Goal: Task Accomplishment & Management: Complete application form

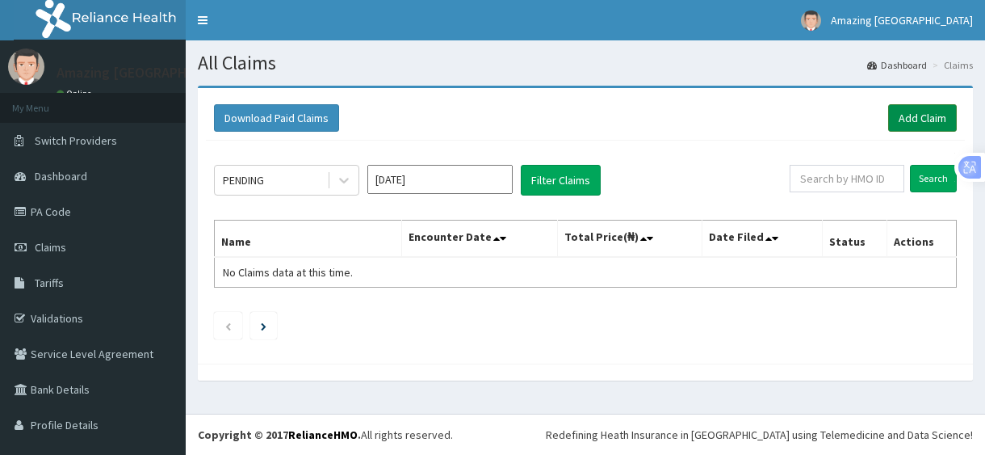
click at [908, 121] on link "Add Claim" at bounding box center [922, 117] width 69 height 27
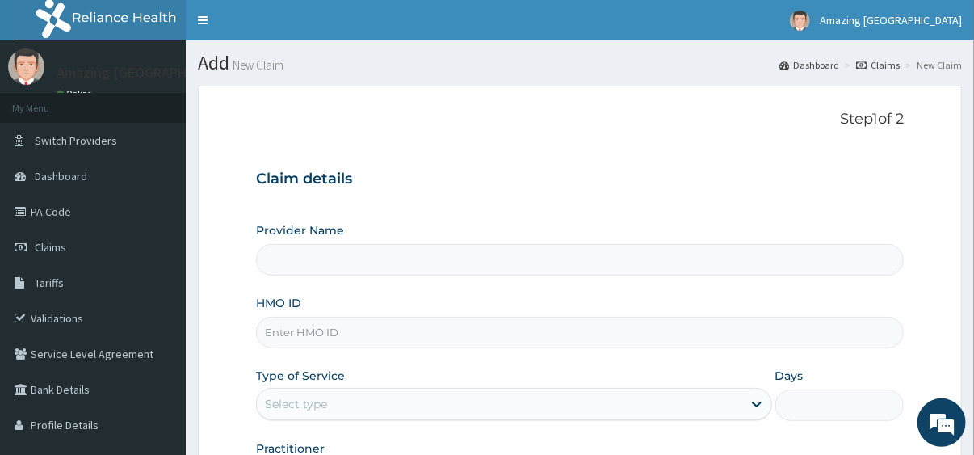
type input "Amazing [GEOGRAPHIC_DATA]"
click at [482, 338] on input "HMO ID" at bounding box center [580, 332] width 648 height 31
click at [467, 336] on input "gsv/13194/a" at bounding box center [580, 332] width 648 height 31
type input "gsv/13194/b"
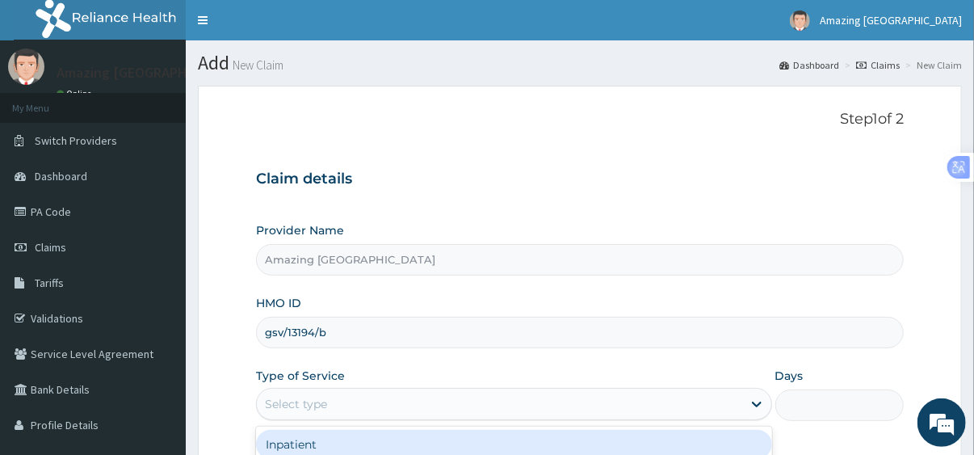
click at [456, 408] on div "Select type" at bounding box center [499, 404] width 485 height 26
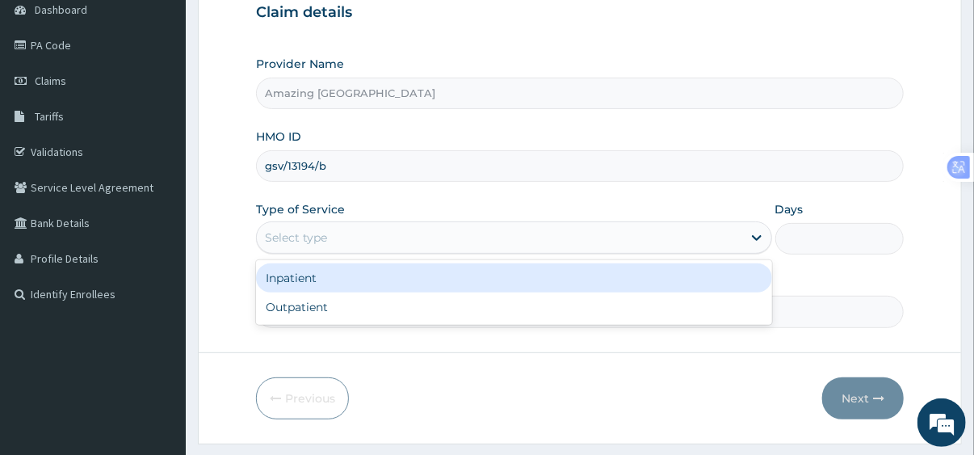
scroll to position [208, 0]
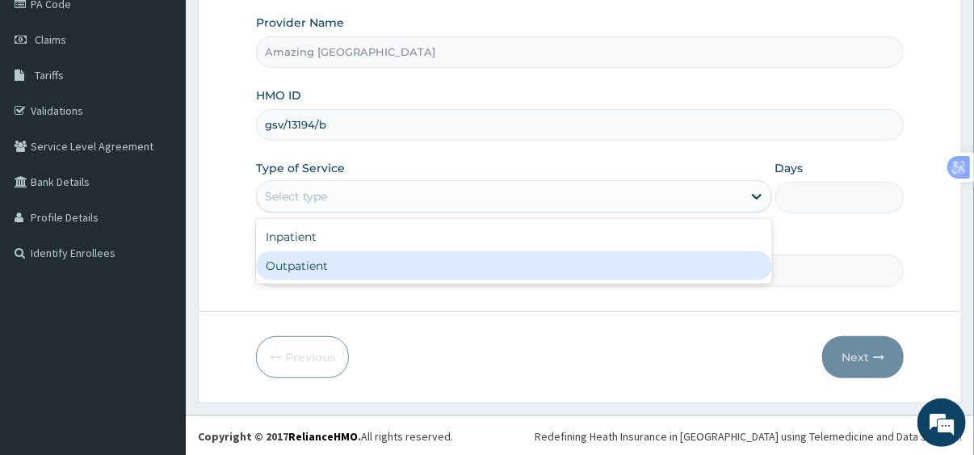
click at [612, 274] on div "Outpatient" at bounding box center [514, 265] width 516 height 29
type input "1"
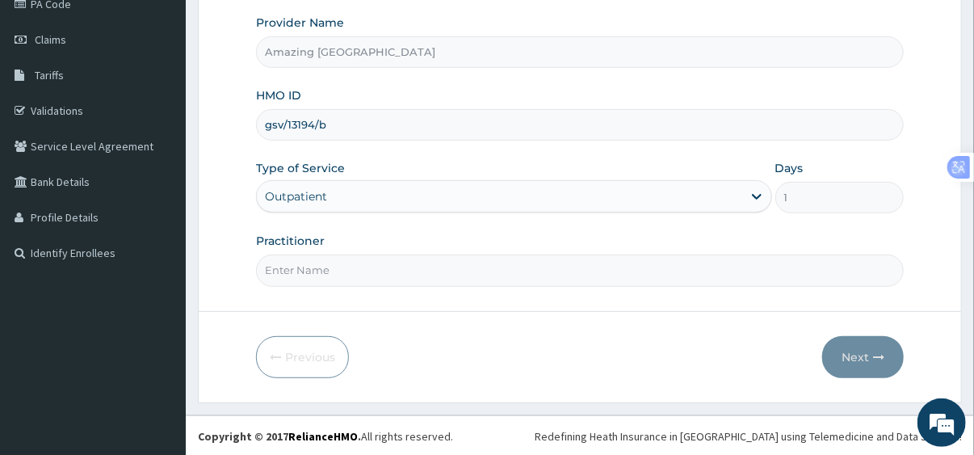
click at [582, 276] on input "Practitioner" at bounding box center [580, 269] width 648 height 31
type input "AYO"
click at [856, 354] on button "Next" at bounding box center [863, 357] width 82 height 42
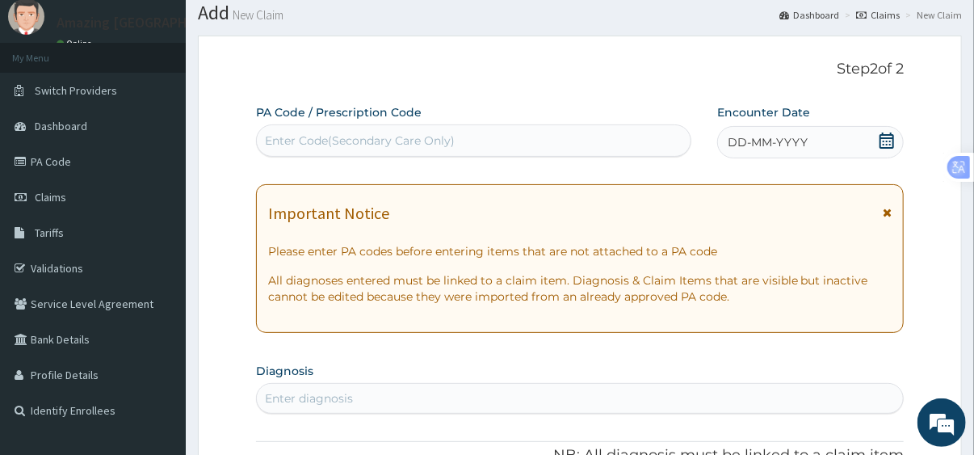
scroll to position [40, 0]
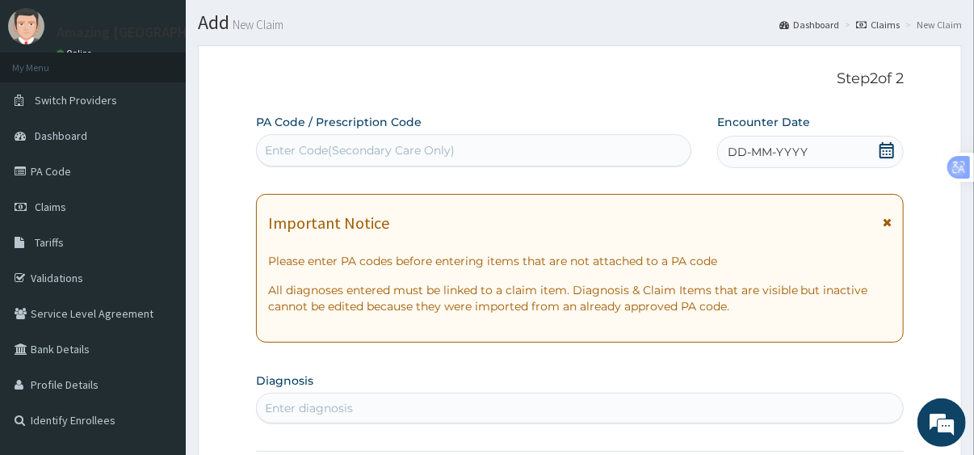
click at [768, 157] on span "DD-MM-YYYY" at bounding box center [768, 152] width 80 height 16
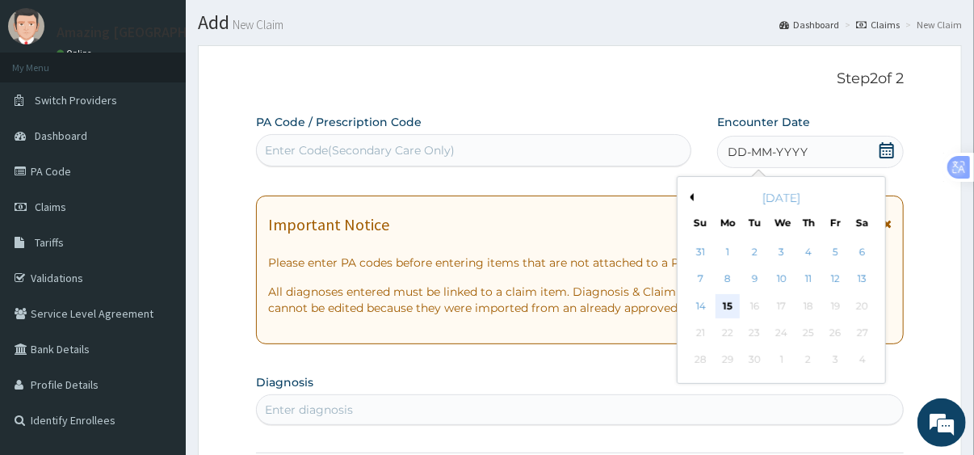
click at [724, 307] on div "15" at bounding box center [728, 306] width 24 height 24
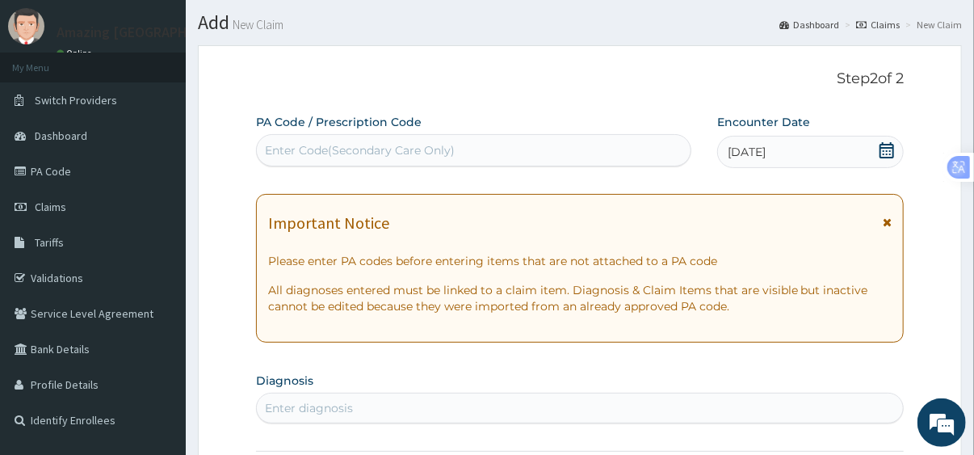
click at [511, 404] on div "Enter diagnosis" at bounding box center [580, 408] width 646 height 26
type input "tinea"
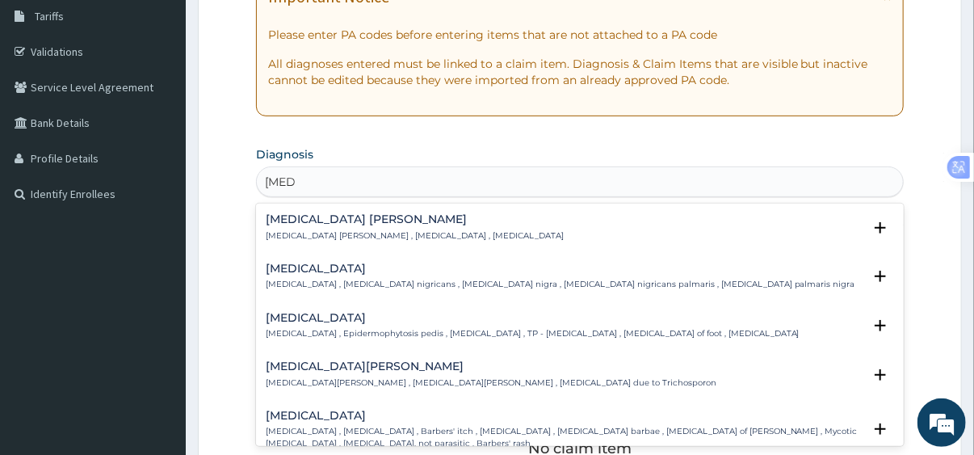
scroll to position [315, 0]
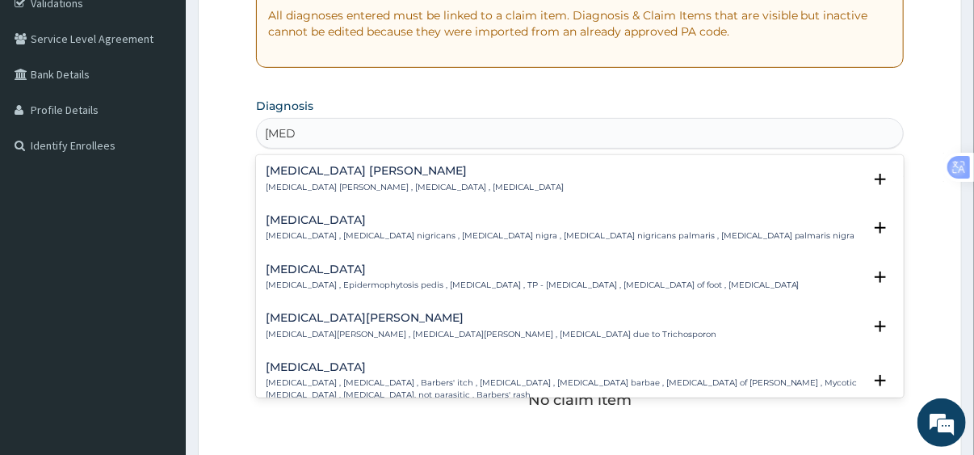
click at [420, 284] on p "Tinea pedis , Epidermophytosis pedis , Athlete's foot , TP - Tinea pedis , Ring…" at bounding box center [533, 284] width 534 height 11
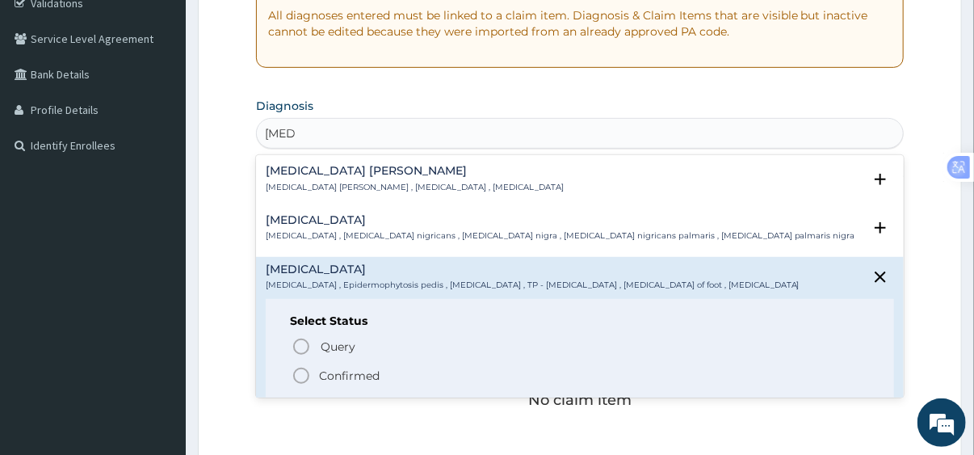
click at [302, 379] on icon "status option filled" at bounding box center [301, 375] width 19 height 19
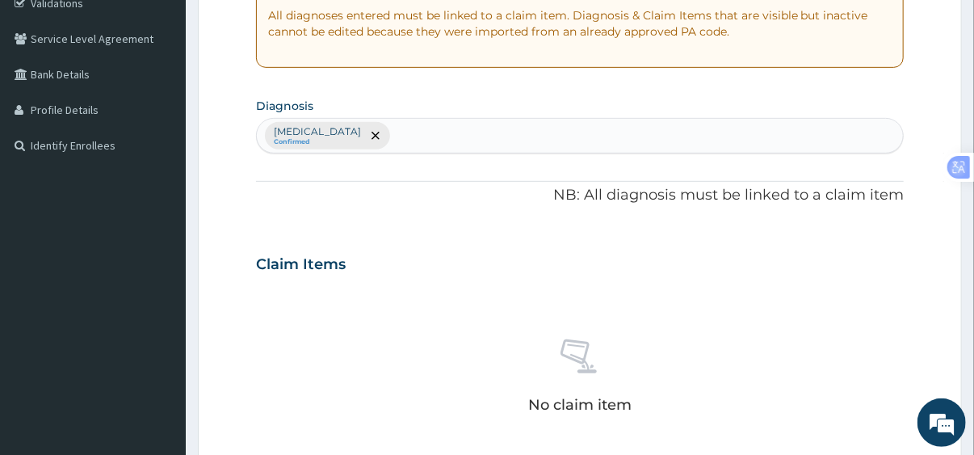
click at [680, 275] on div "Claim Items" at bounding box center [580, 261] width 648 height 42
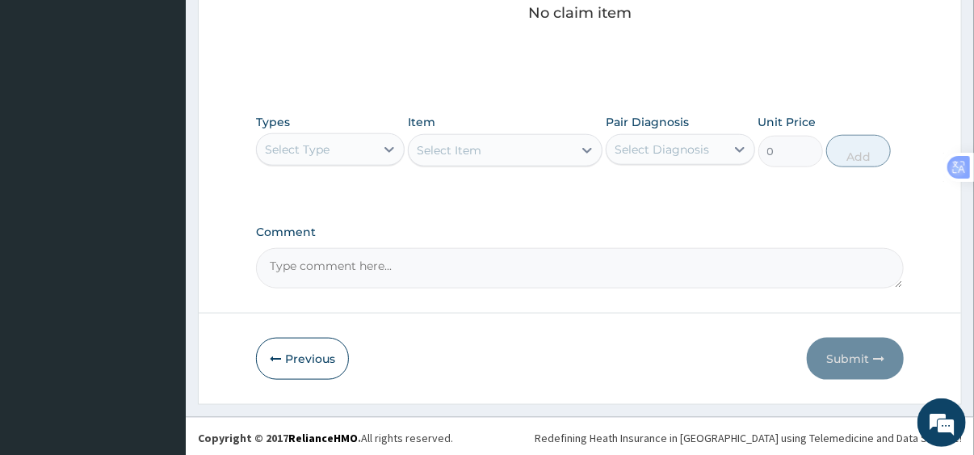
scroll to position [709, 0]
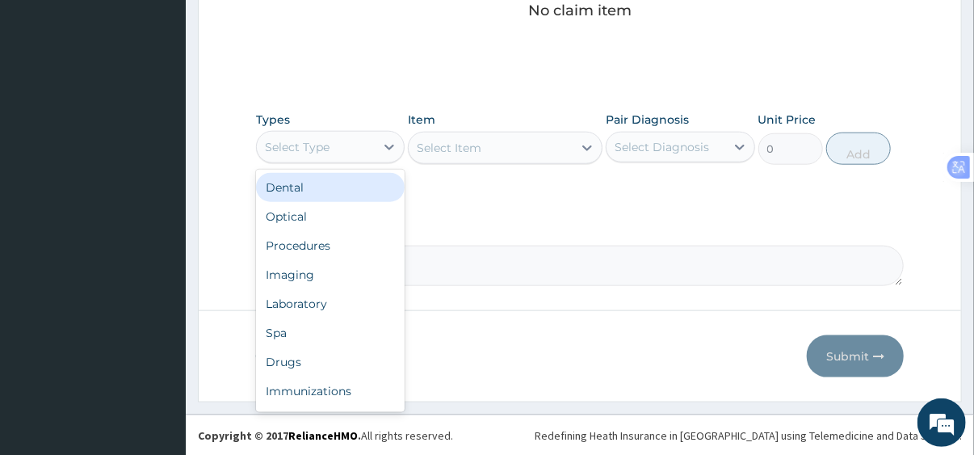
click at [363, 151] on div "Select Type" at bounding box center [316, 147] width 119 height 26
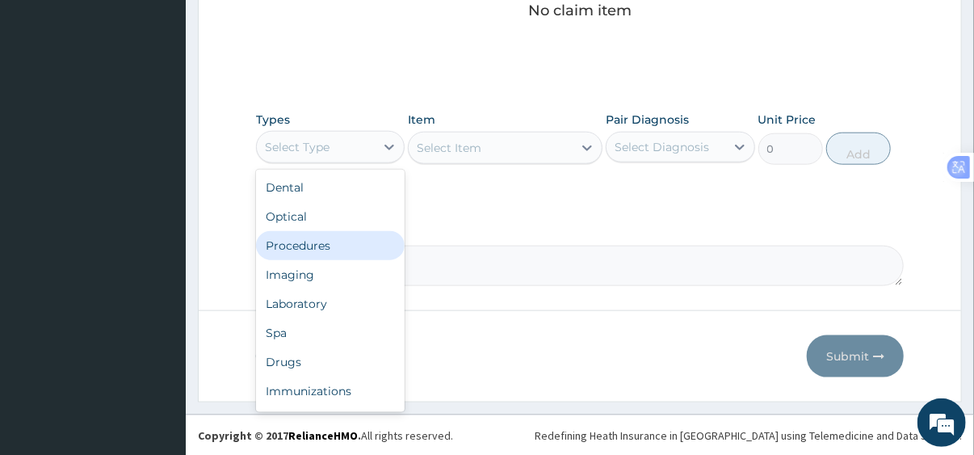
click at [328, 240] on div "Procedures" at bounding box center [330, 245] width 149 height 29
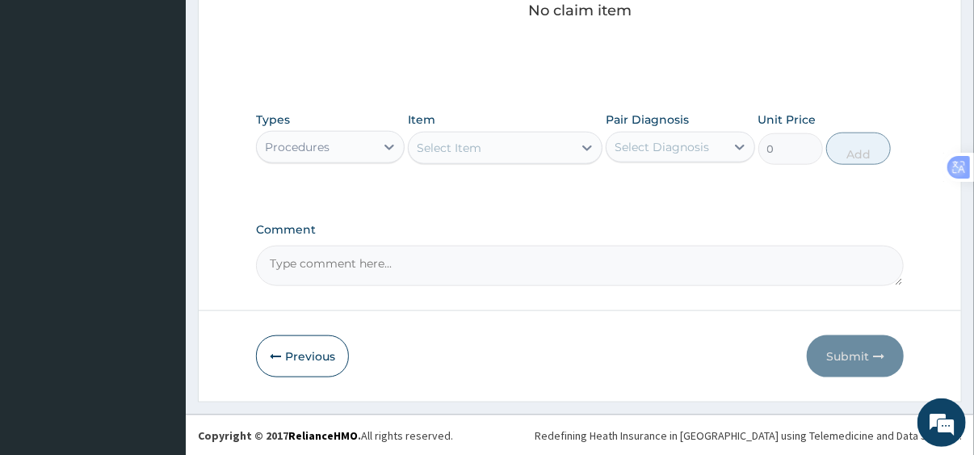
click at [477, 155] on div "Select Item" at bounding box center [491, 148] width 164 height 26
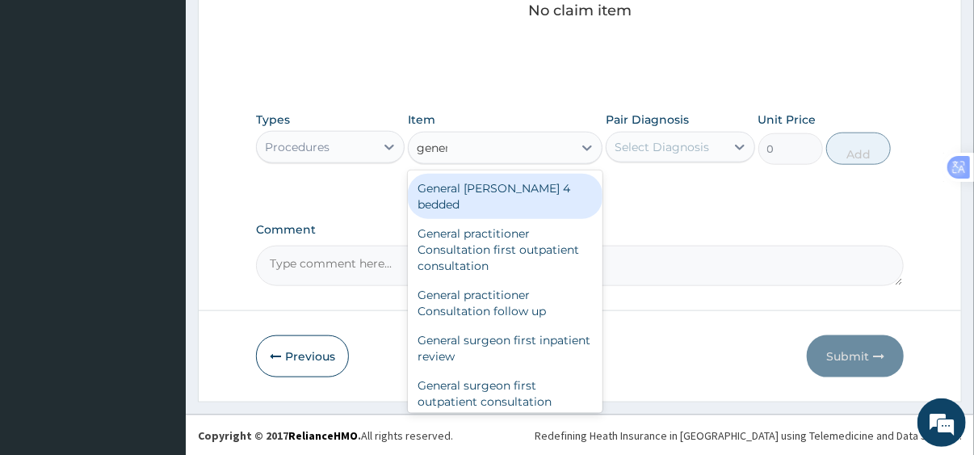
type input "genera"
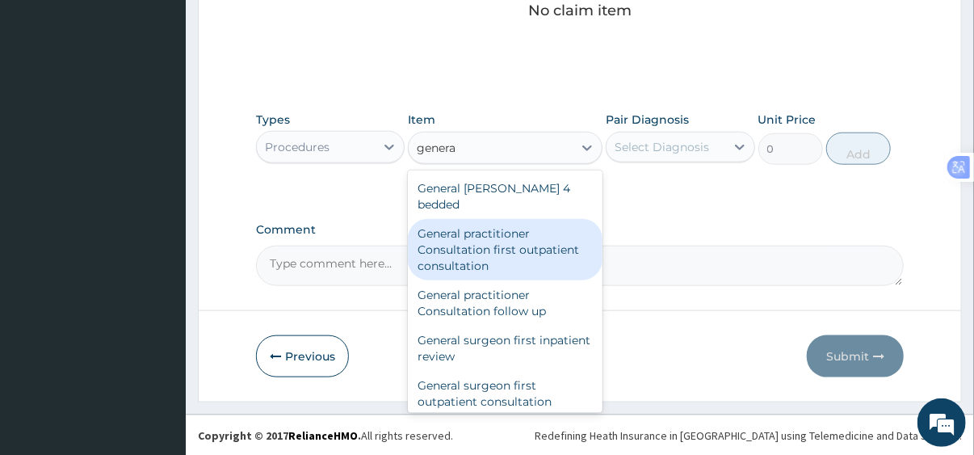
click at [477, 225] on div "General practitioner Consultation first outpatient consultation" at bounding box center [505, 249] width 195 height 61
type input "3795"
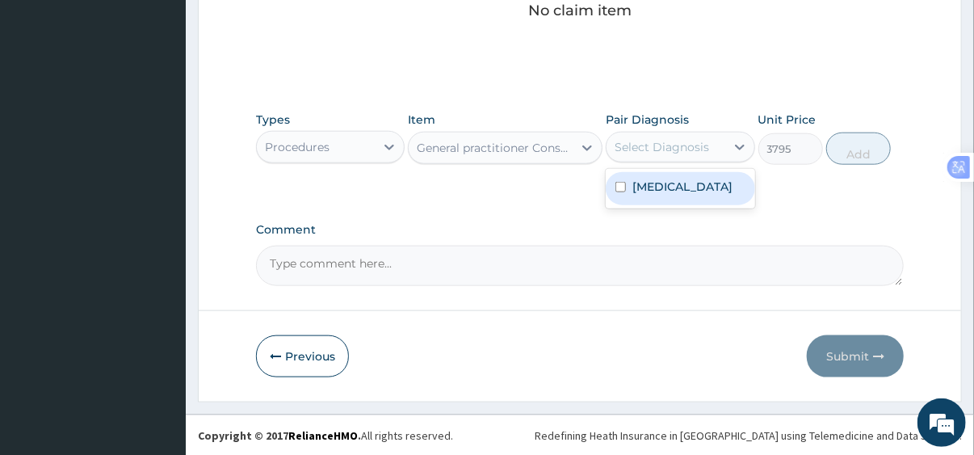
click at [697, 149] on div "Select Diagnosis" at bounding box center [662, 147] width 94 height 16
click at [686, 185] on label "Tinea pedis" at bounding box center [682, 186] width 100 height 16
checkbox input "true"
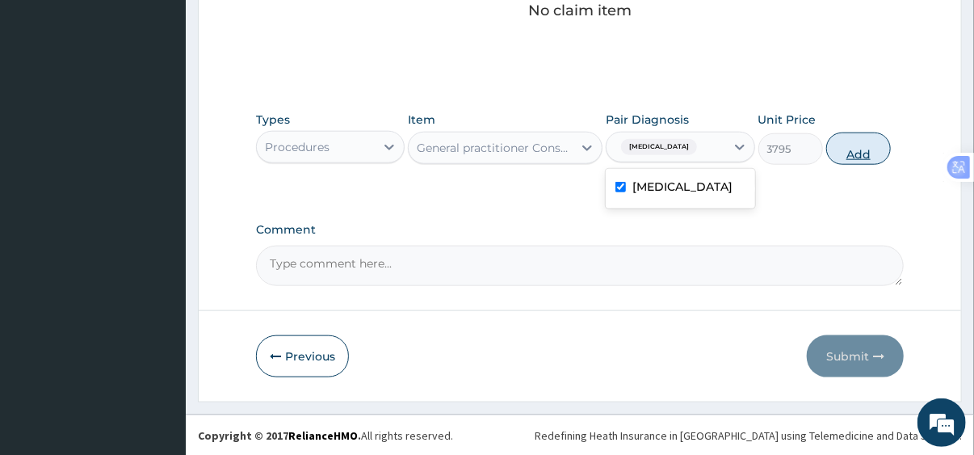
click at [855, 154] on button "Add" at bounding box center [858, 148] width 65 height 32
type input "0"
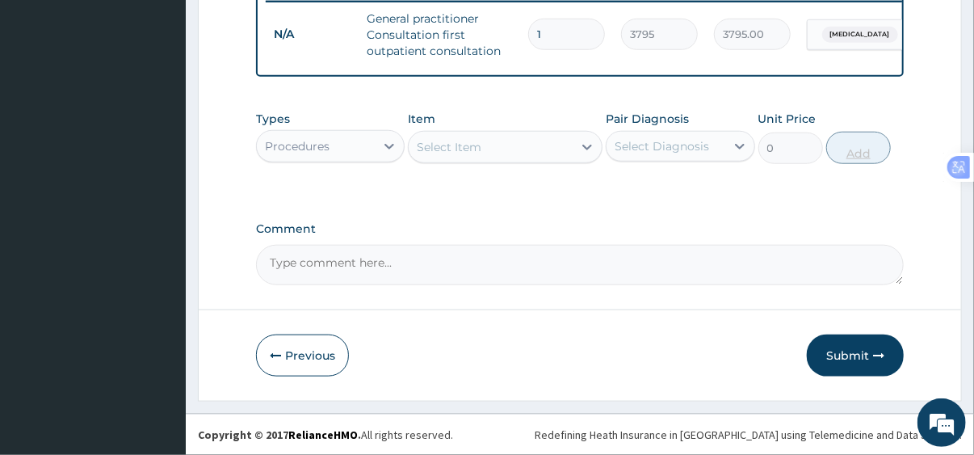
scroll to position [652, 0]
click at [353, 148] on div "Procedures" at bounding box center [316, 146] width 119 height 26
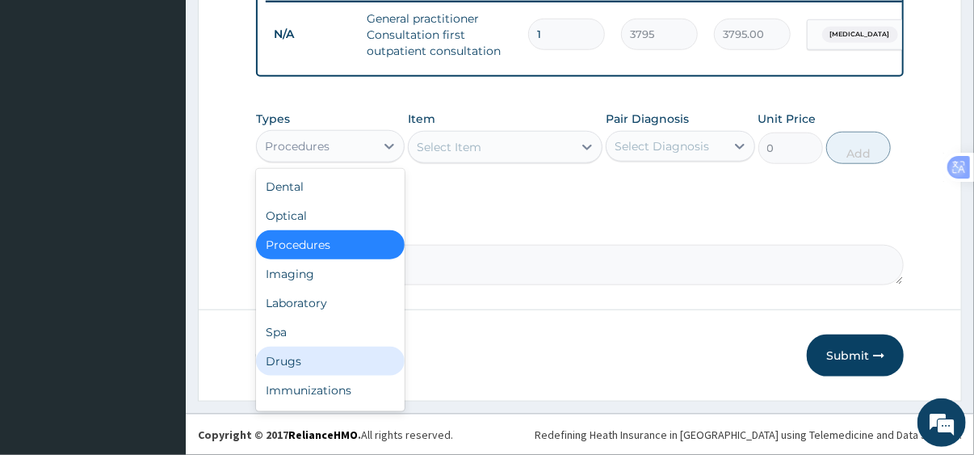
click at [296, 369] on div "Drugs" at bounding box center [330, 360] width 149 height 29
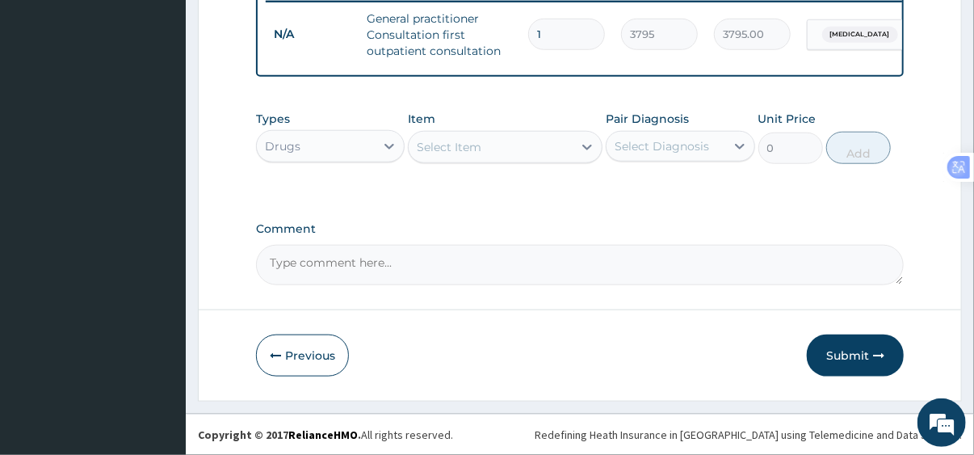
click at [454, 145] on div "Select Item" at bounding box center [449, 147] width 65 height 16
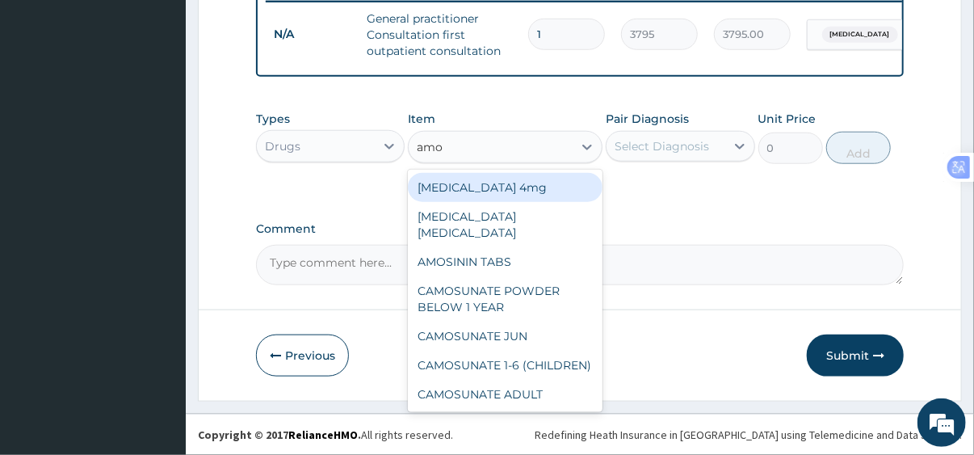
type input "amox"
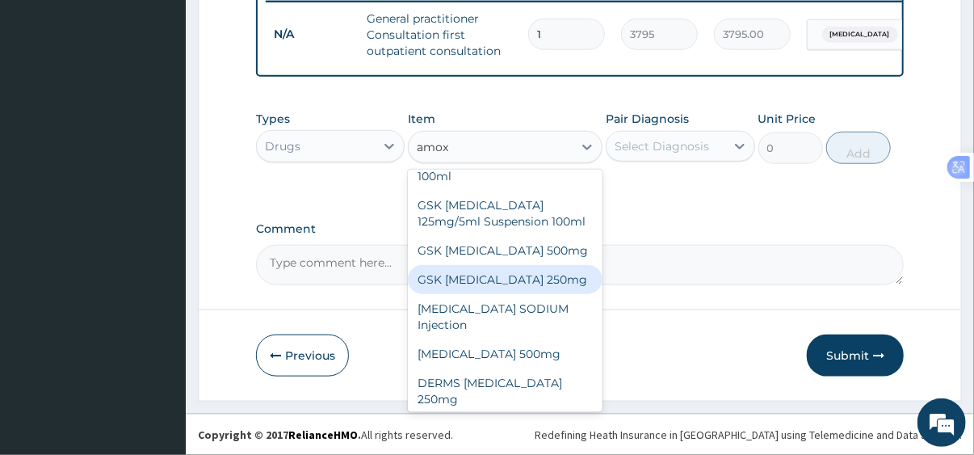
scroll to position [77, 0]
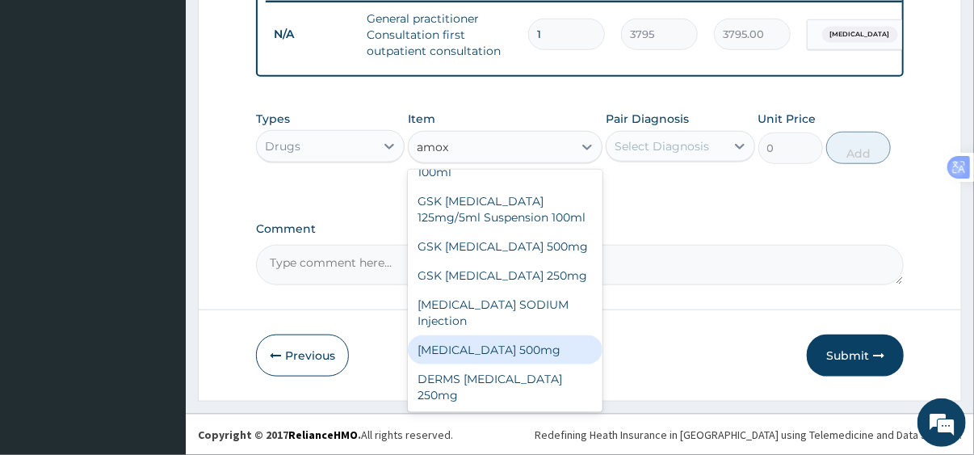
click at [519, 351] on div "AMOXICILLIN 500mg" at bounding box center [505, 349] width 195 height 29
type input "75.9"
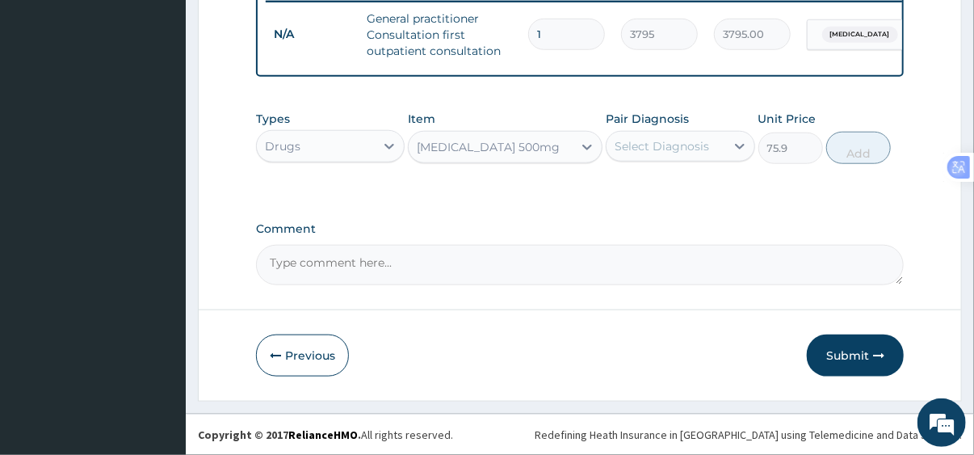
click at [667, 152] on div "Select Diagnosis" at bounding box center [662, 146] width 94 height 16
click at [670, 183] on label "Tinea pedis" at bounding box center [682, 186] width 100 height 16
checkbox input "true"
click at [864, 155] on button "Add" at bounding box center [858, 148] width 65 height 32
type input "0"
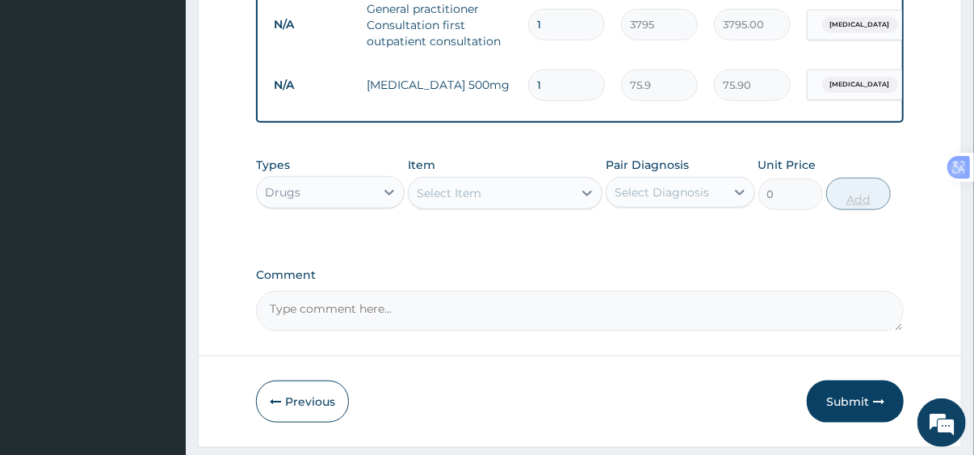
type input "15"
type input "1138.50"
type input "15"
click at [481, 201] on div "Select Item" at bounding box center [449, 193] width 65 height 16
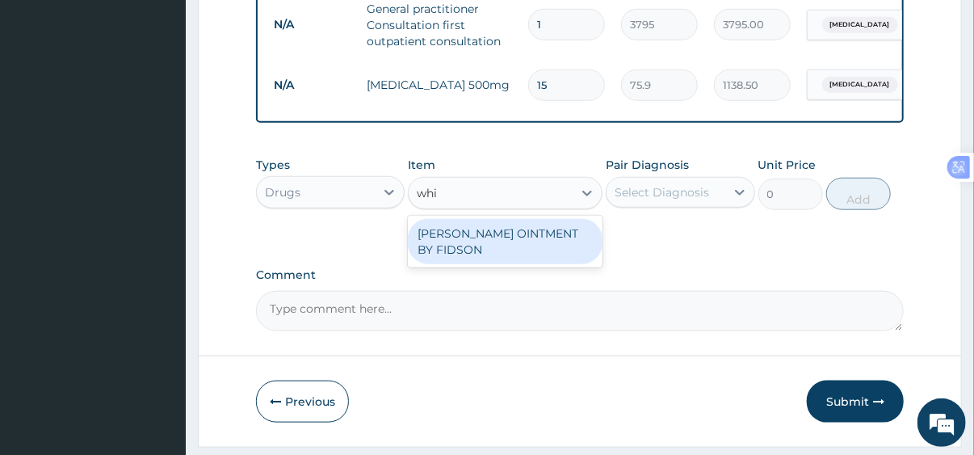
type input "whit"
click at [479, 250] on div "WHITFIELD OINTMENT BY FIDSON" at bounding box center [505, 241] width 195 height 45
type input "759"
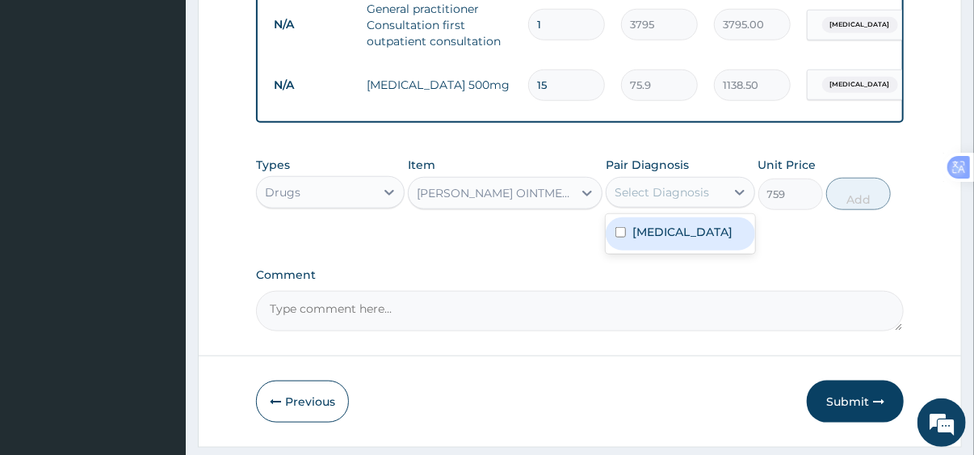
click at [648, 200] on div "Select Diagnosis" at bounding box center [662, 192] width 94 height 16
click at [649, 240] on label "Tinea pedis" at bounding box center [682, 232] width 100 height 16
checkbox input "true"
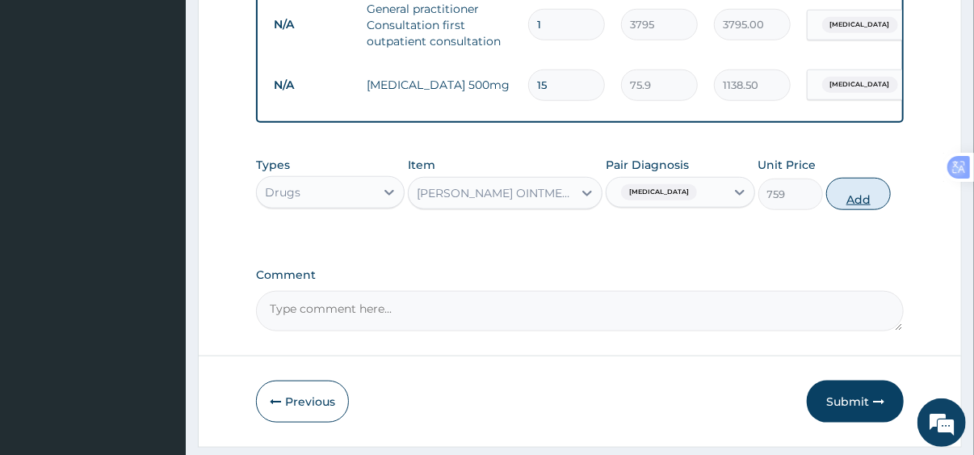
click at [859, 210] on button "Add" at bounding box center [858, 194] width 65 height 32
type input "0"
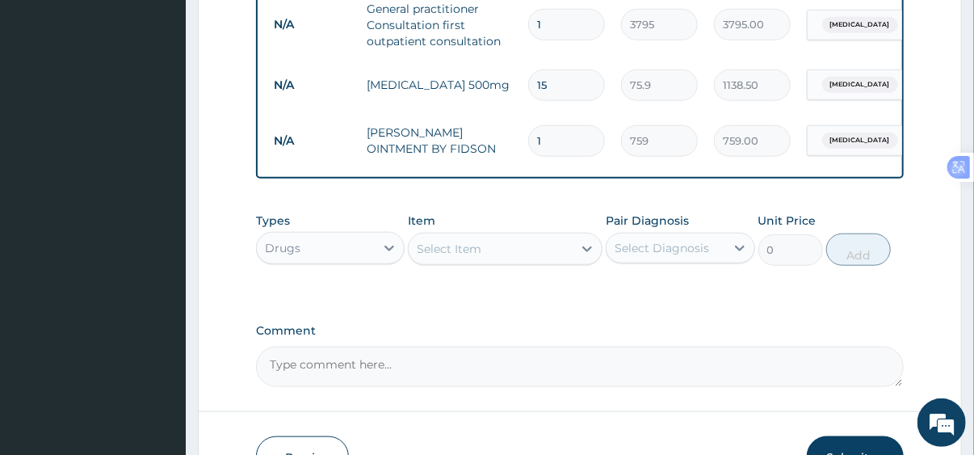
click at [841, 451] on button "Submit" at bounding box center [855, 457] width 97 height 42
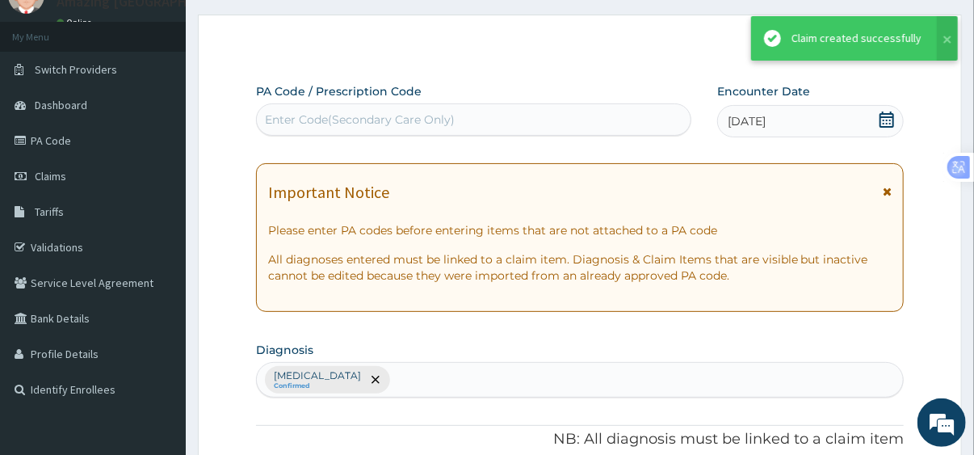
scroll to position [652, 0]
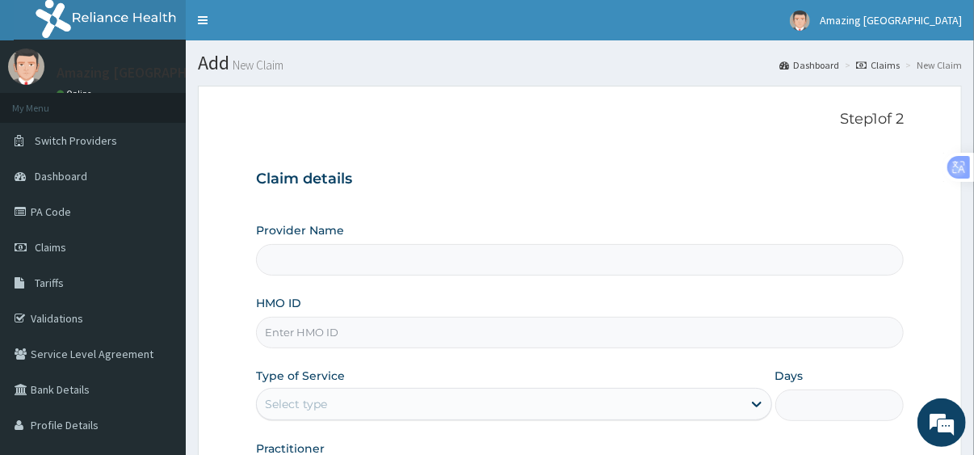
click at [452, 332] on input "HMO ID" at bounding box center [580, 332] width 648 height 31
type input "Amazing Grace Medical Centre"
type input "gsv/11667/a"
click at [679, 404] on div "Select type" at bounding box center [499, 404] width 485 height 26
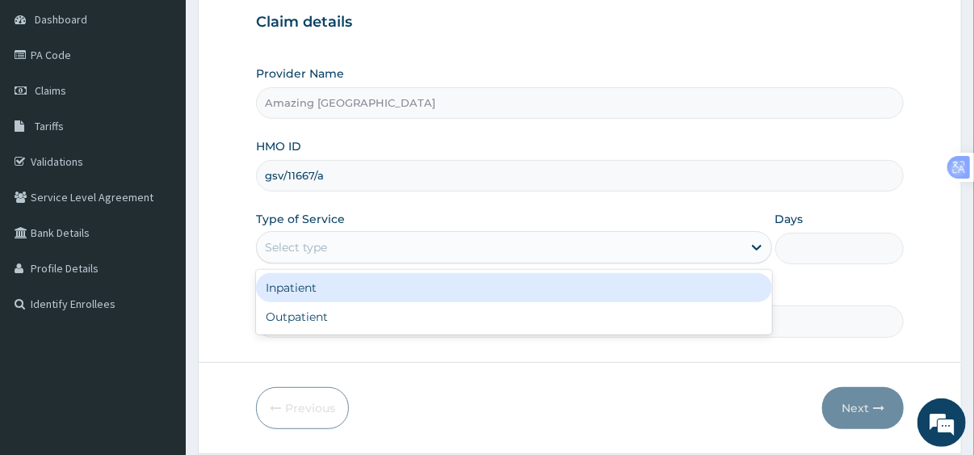
scroll to position [208, 0]
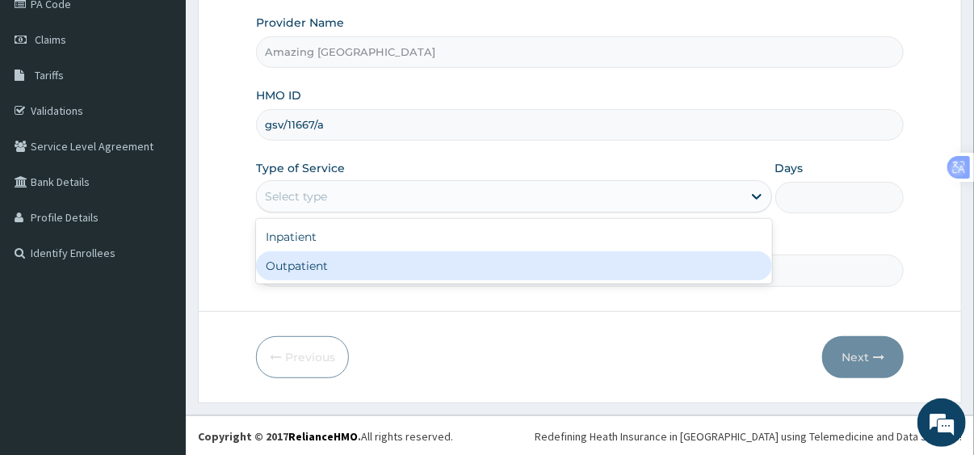
click at [548, 265] on div "Outpatient" at bounding box center [514, 265] width 516 height 29
type input "1"
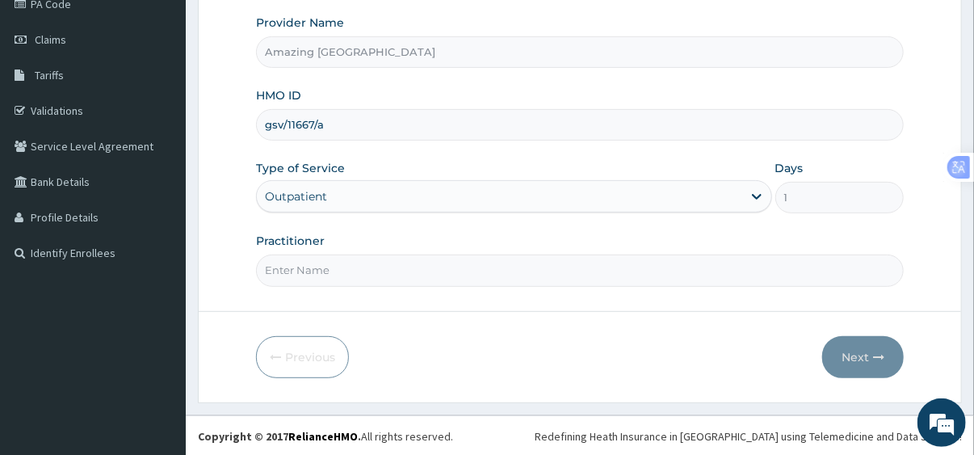
click at [538, 271] on input "Practitioner" at bounding box center [580, 269] width 648 height 31
type input "ROCK"
click at [859, 356] on button "Next" at bounding box center [863, 357] width 82 height 42
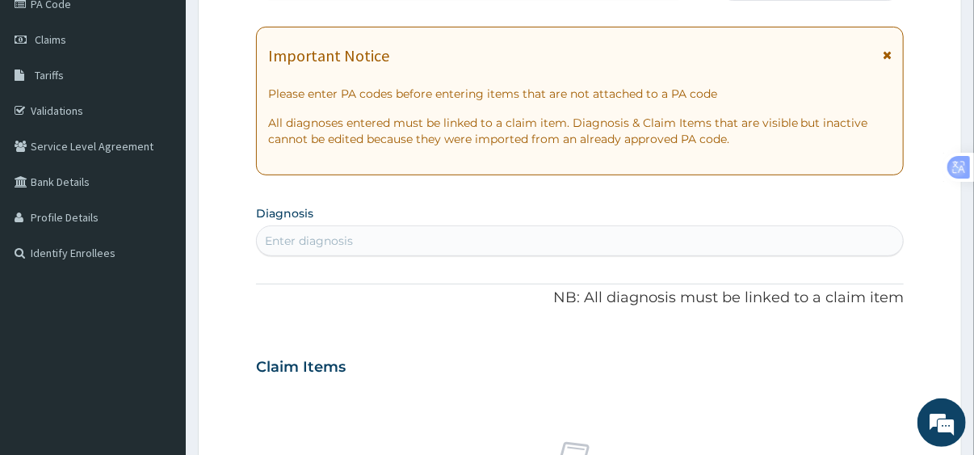
click at [761, 237] on div "Enter diagnosis" at bounding box center [580, 241] width 646 height 26
type input "upper respi"
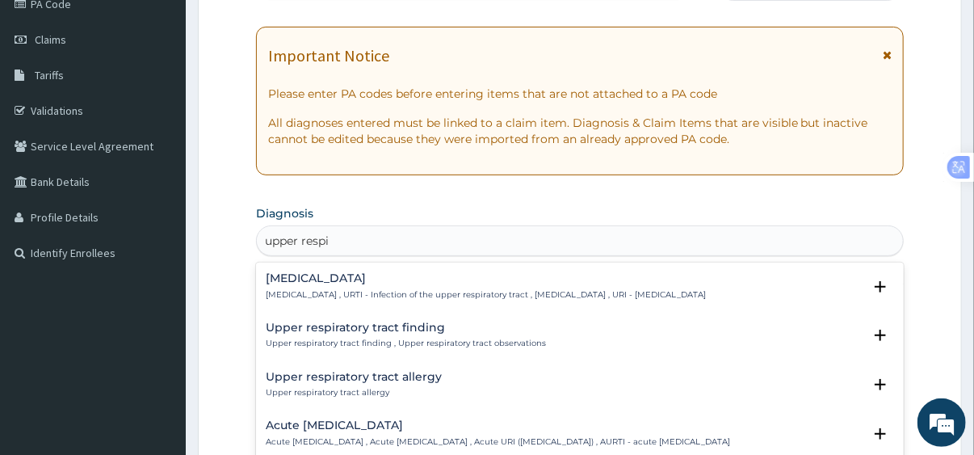
click at [481, 291] on p "Upper respiratory infection , URTI - Infection of the upper respiratory tract ,…" at bounding box center [486, 294] width 440 height 11
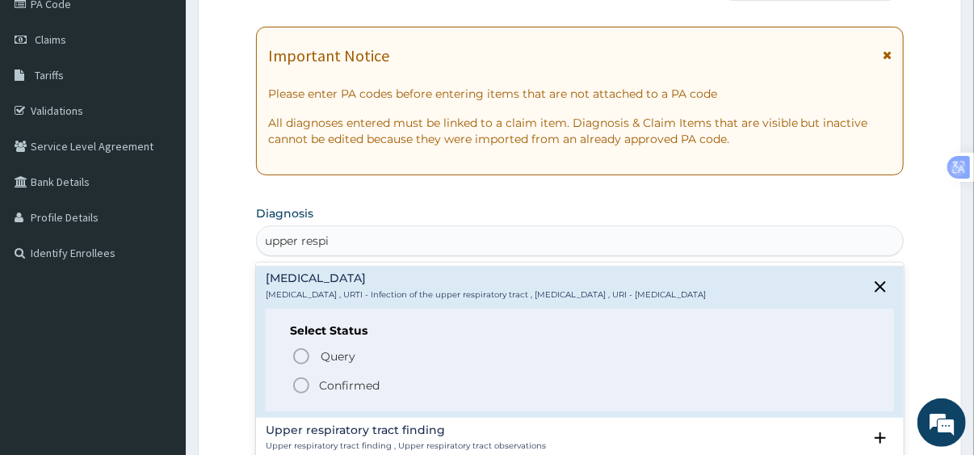
click at [299, 386] on icon "status option filled" at bounding box center [301, 385] width 19 height 19
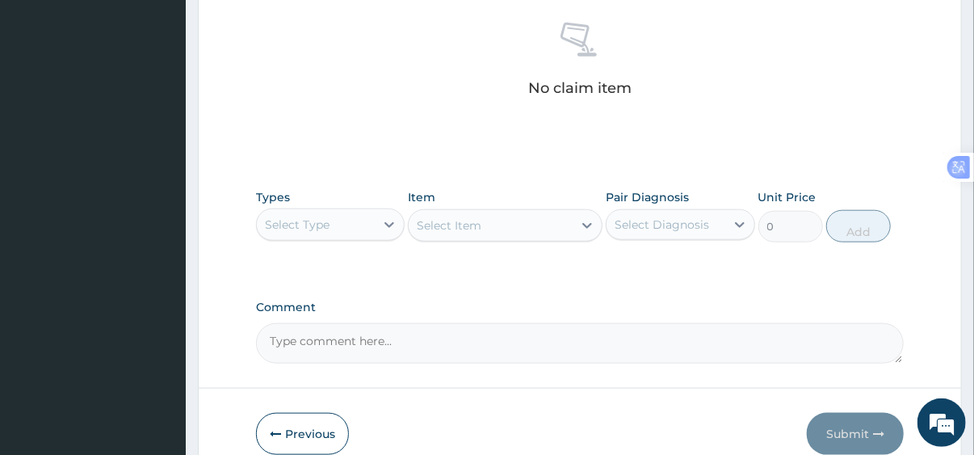
scroll to position [648, 0]
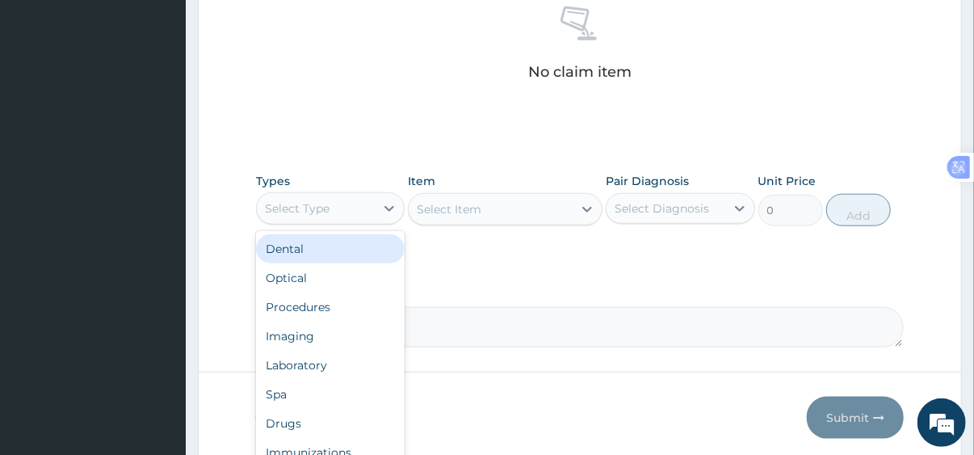
click at [326, 217] on div "Select Type" at bounding box center [316, 208] width 119 height 26
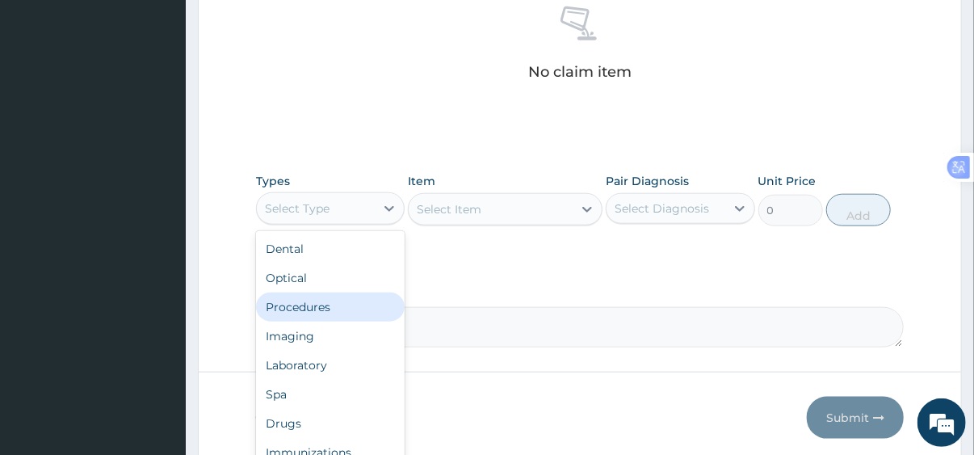
click at [317, 308] on div "Procedures" at bounding box center [330, 306] width 149 height 29
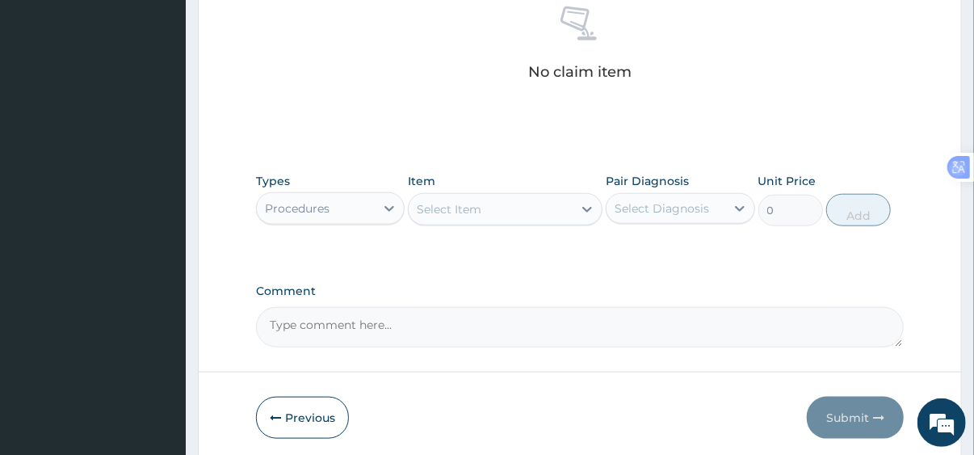
click at [502, 218] on div "Select Item" at bounding box center [491, 209] width 164 height 26
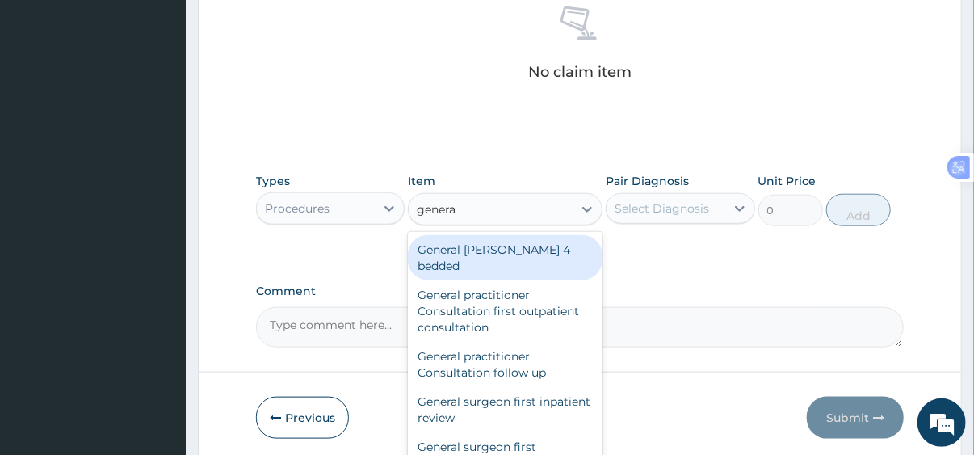
type input "general"
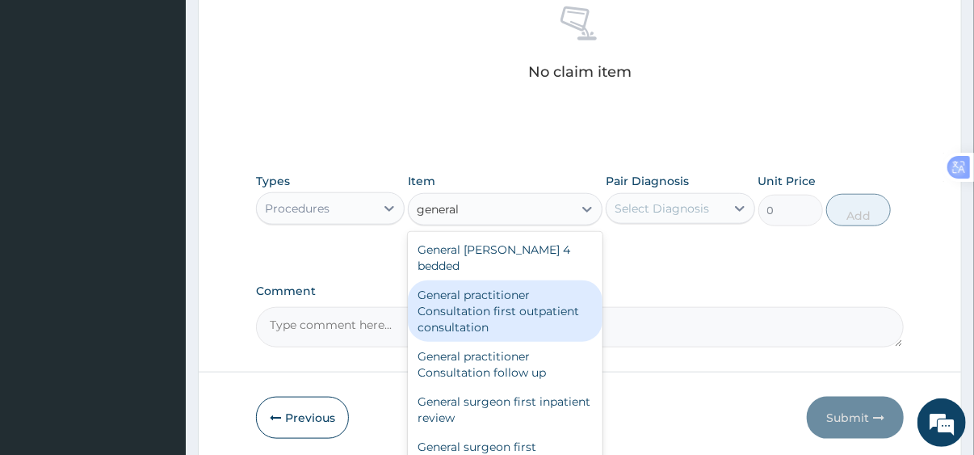
click at [500, 280] on div "General practitioner Consultation first outpatient consultation" at bounding box center [505, 310] width 195 height 61
type input "3795"
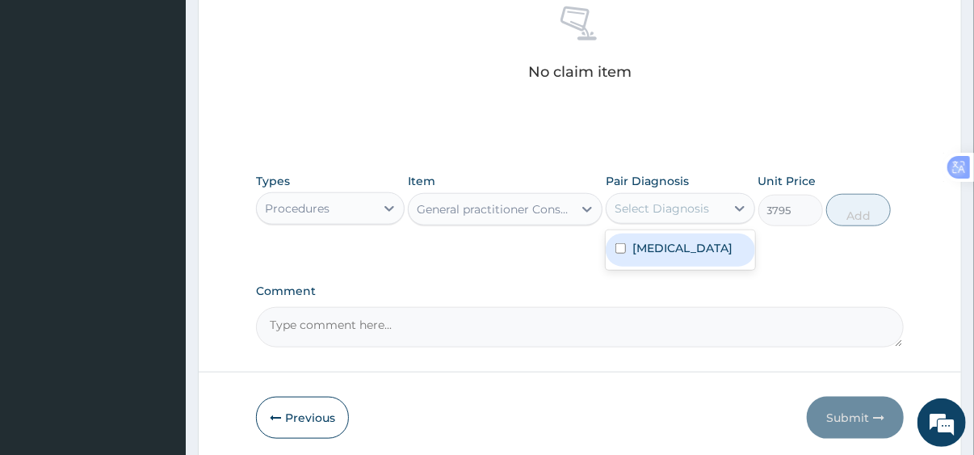
click at [715, 210] on div "Select Diagnosis" at bounding box center [666, 208] width 119 height 26
click at [672, 250] on label "Upper respiratory infection" at bounding box center [682, 248] width 100 height 16
checkbox input "true"
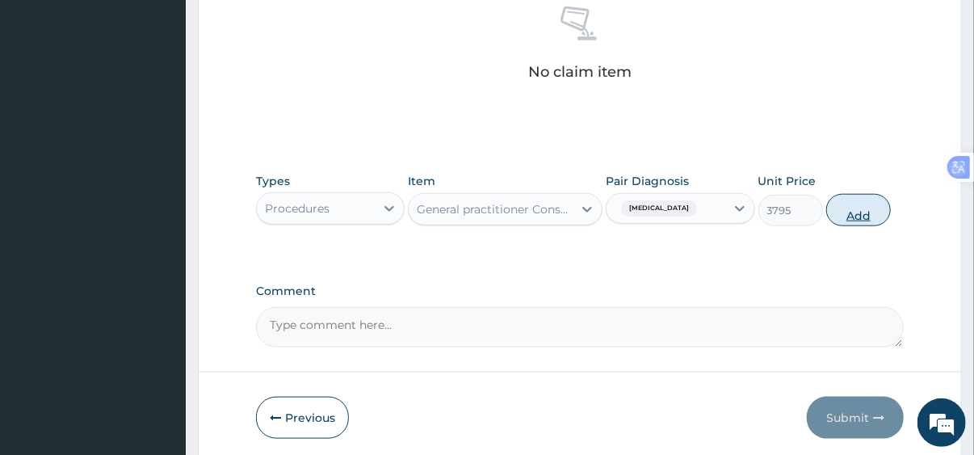
click at [861, 212] on button "Add" at bounding box center [858, 210] width 65 height 32
type input "0"
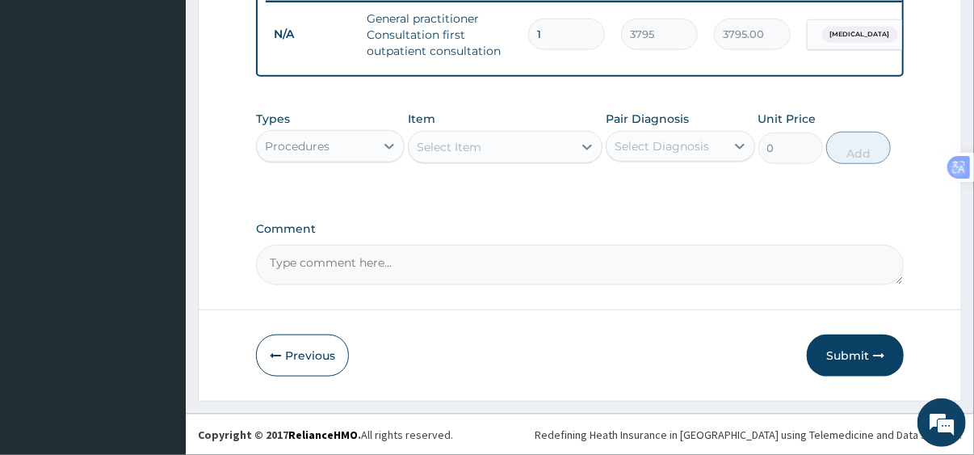
click at [465, 153] on div "Select Item" at bounding box center [449, 147] width 65 height 16
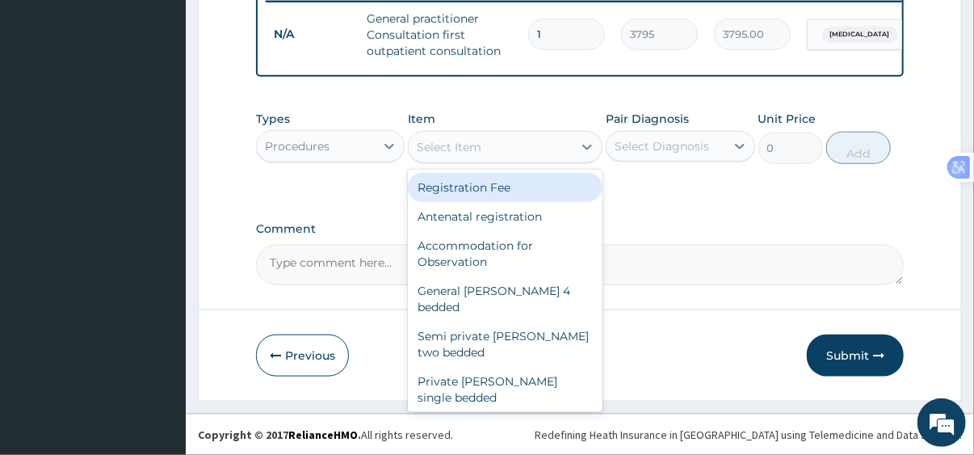
click at [338, 155] on div "Procedures" at bounding box center [316, 146] width 119 height 26
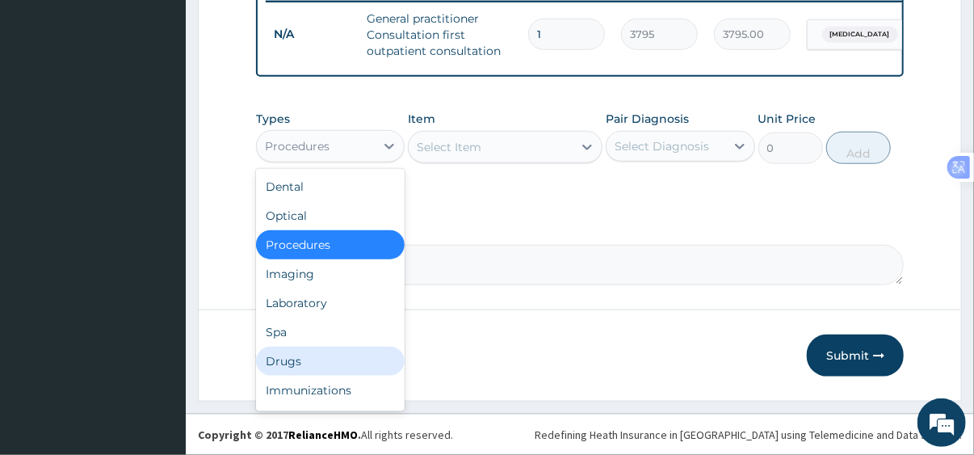
click at [300, 368] on div "Drugs" at bounding box center [330, 360] width 149 height 29
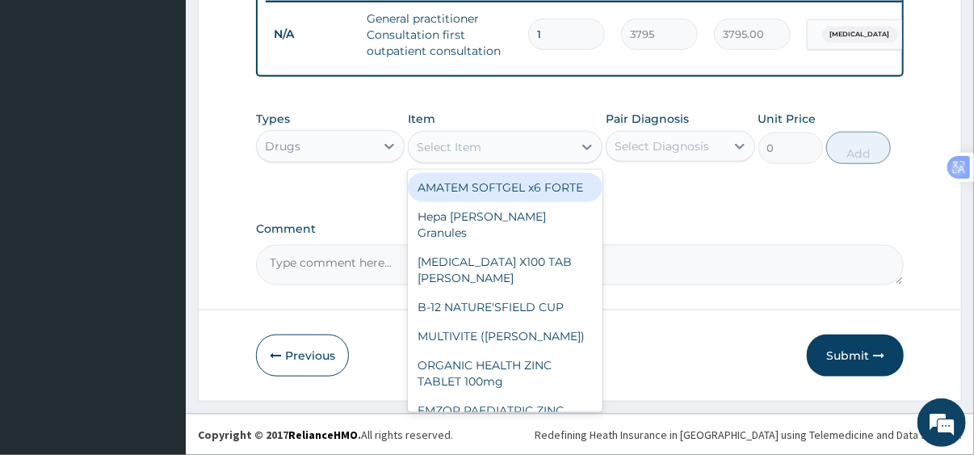
click at [485, 160] on div "Select Item" at bounding box center [491, 147] width 164 height 26
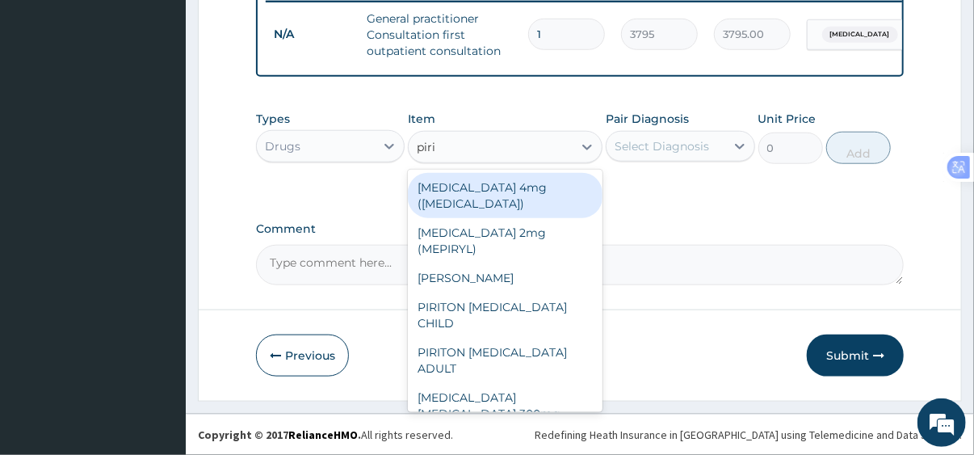
type input "pirit"
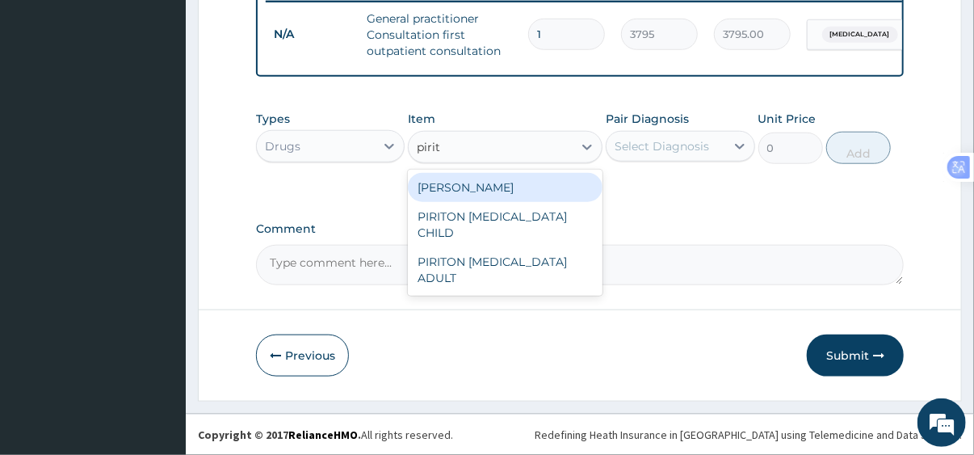
click at [489, 190] on div "PIRITON TAB EVANS" at bounding box center [505, 187] width 195 height 29
type input "25.3"
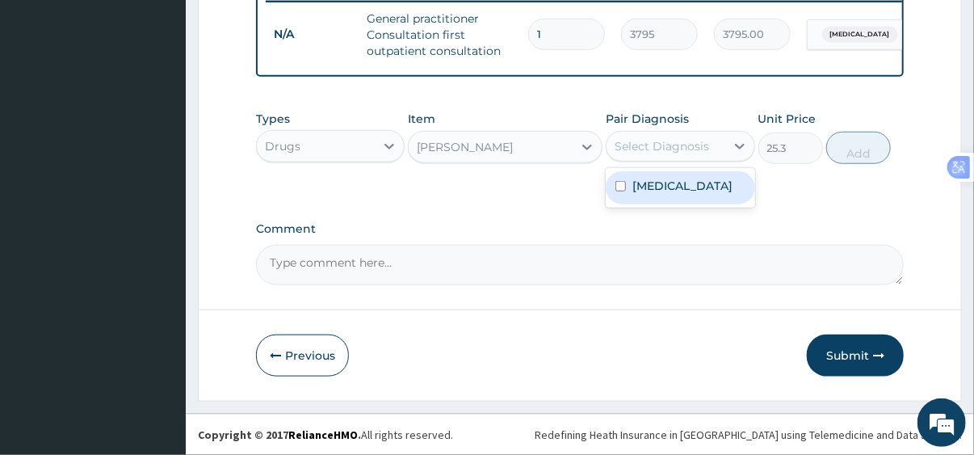
click at [678, 153] on div "Select Diagnosis" at bounding box center [662, 146] width 94 height 16
click at [670, 194] on label "Upper respiratory infection" at bounding box center [682, 186] width 100 height 16
checkbox input "true"
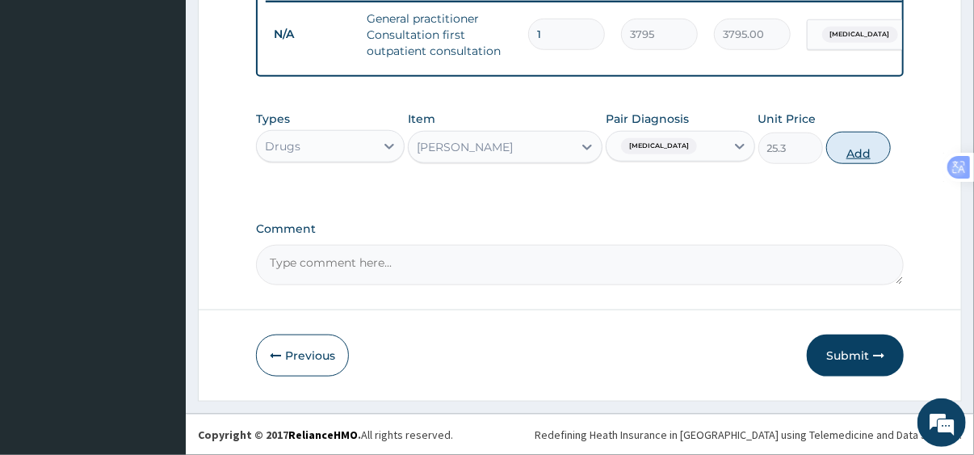
click at [864, 156] on button "Add" at bounding box center [858, 148] width 65 height 32
type input "0"
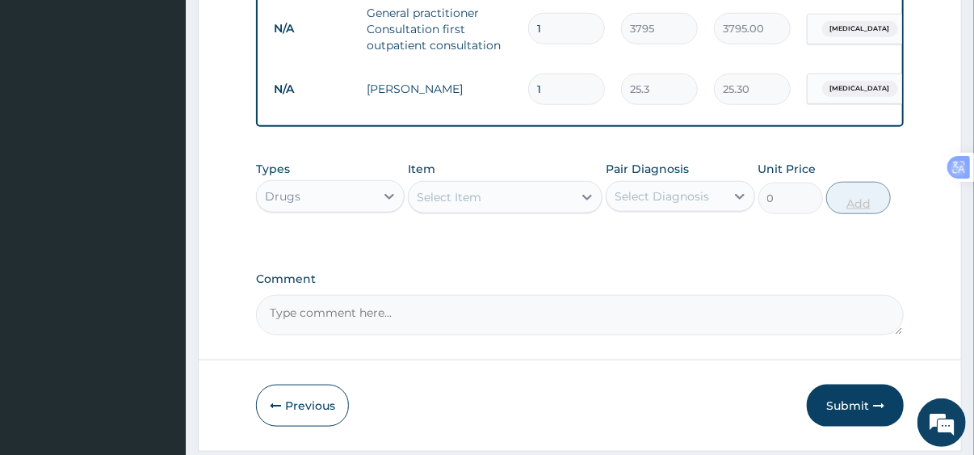
type input "15"
type input "379.50"
type input "15"
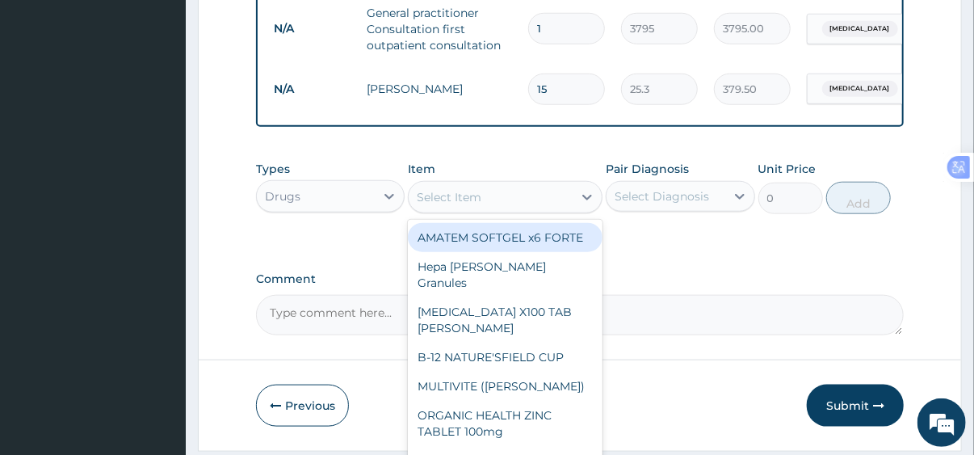
click at [510, 209] on div "Select Item" at bounding box center [491, 197] width 164 height 26
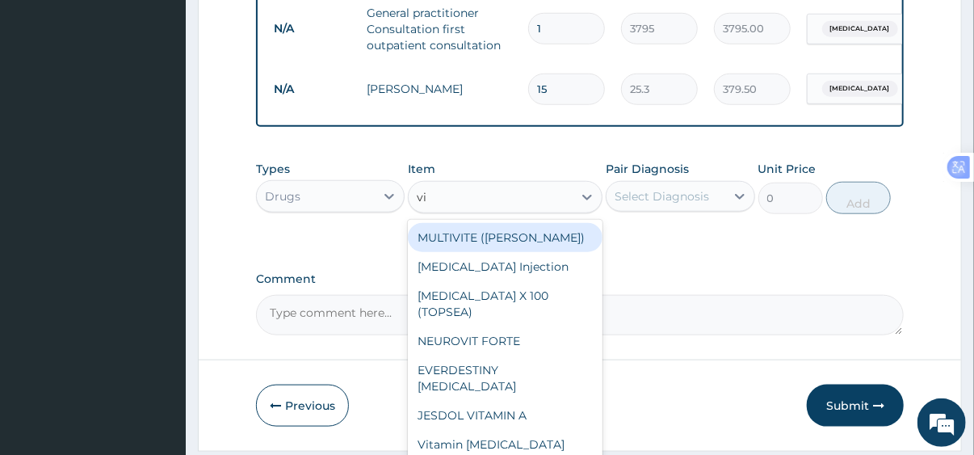
type input "v"
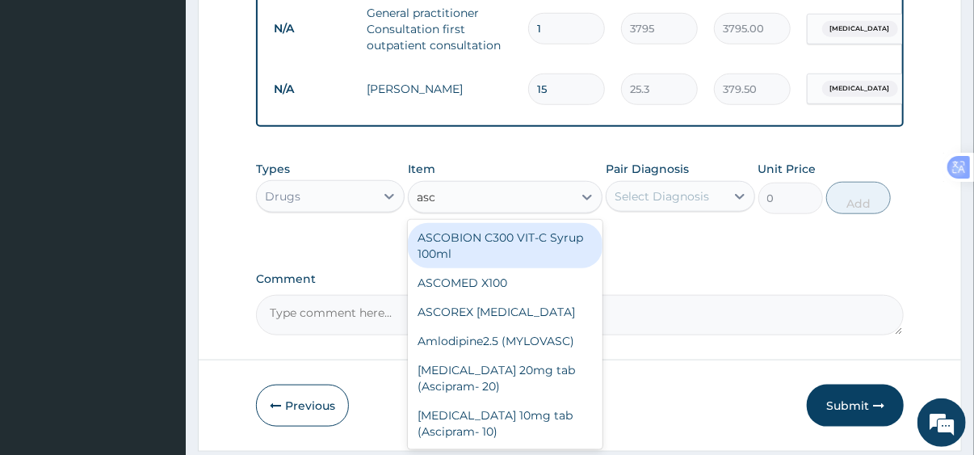
type input "asco"
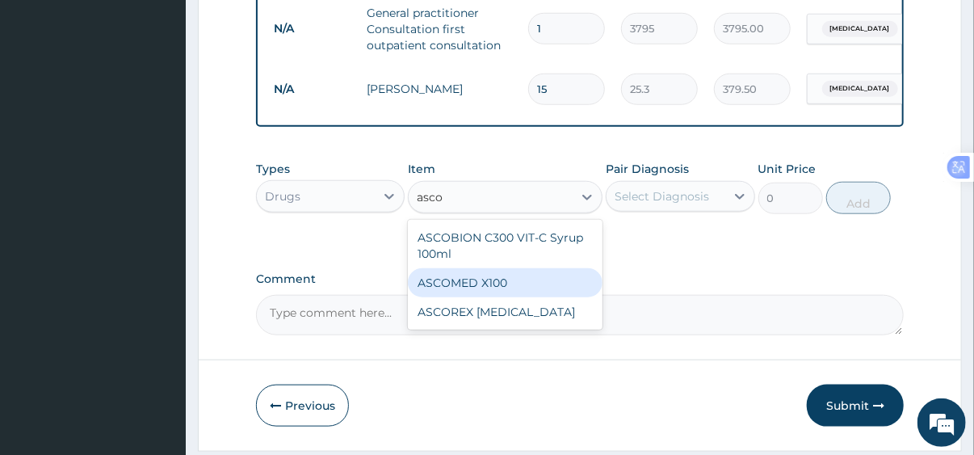
click at [489, 297] on div "ASCOMED X100" at bounding box center [505, 282] width 195 height 29
type input "25.3"
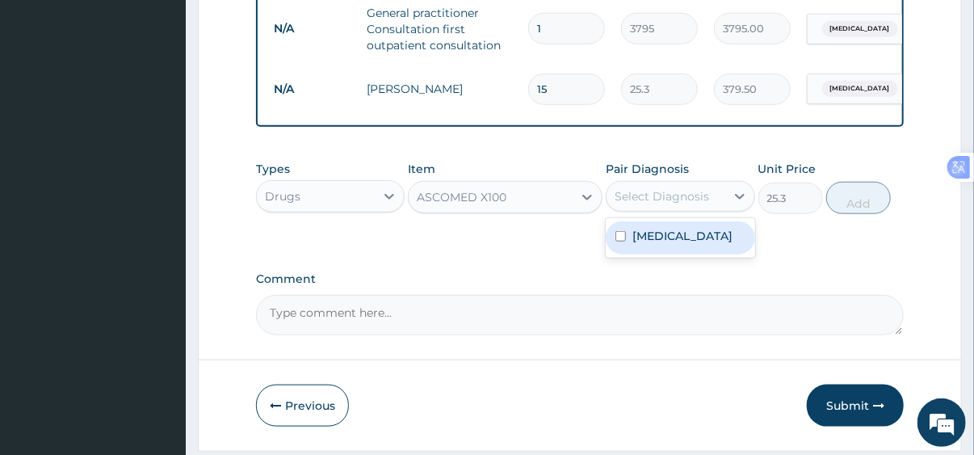
click at [675, 204] on div "Select Diagnosis" at bounding box center [662, 196] width 94 height 16
click at [671, 244] on label "Upper respiratory infection" at bounding box center [682, 236] width 100 height 16
checkbox input "true"
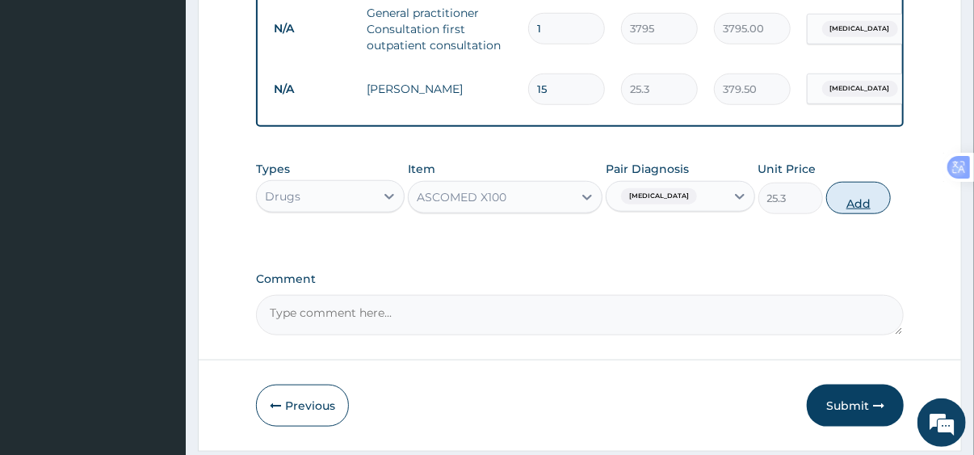
click at [864, 210] on button "Add" at bounding box center [858, 198] width 65 height 32
type input "0"
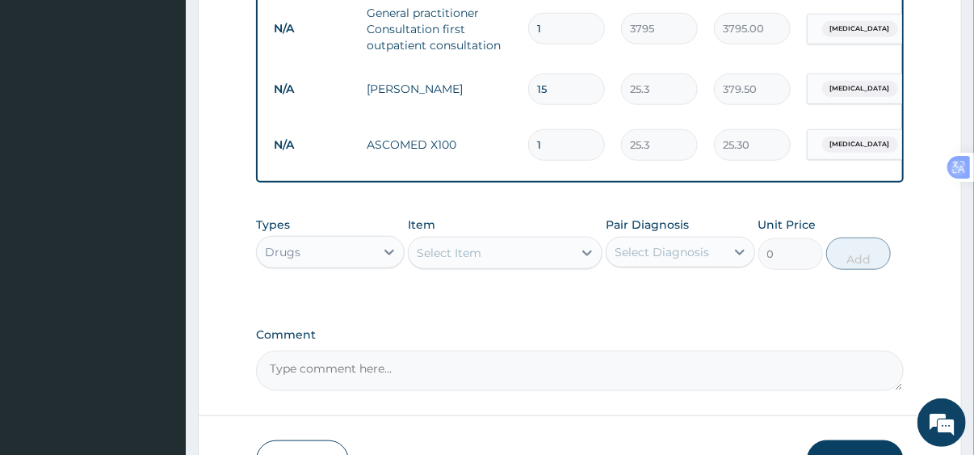
type input "12"
type input "303.60"
type input "121"
type input "3061.30"
type input "12"
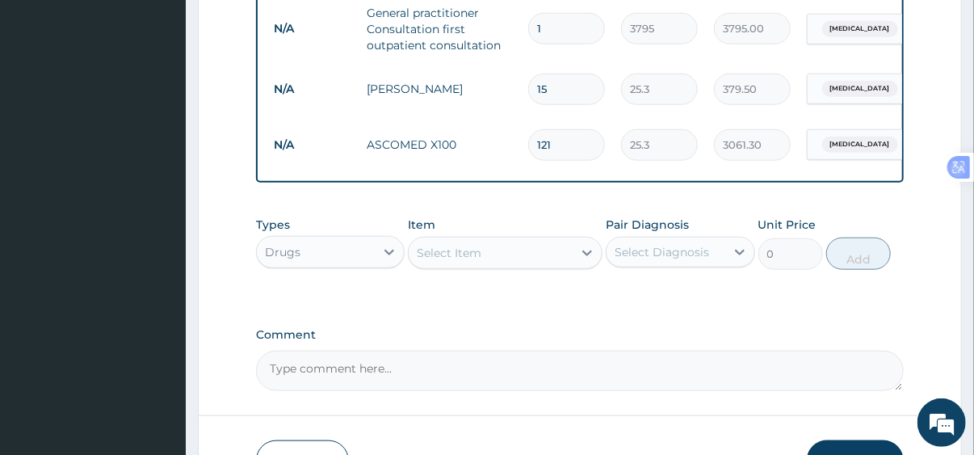
type input "303.60"
type input "1"
type input "25.30"
type input "0.00"
type input "2"
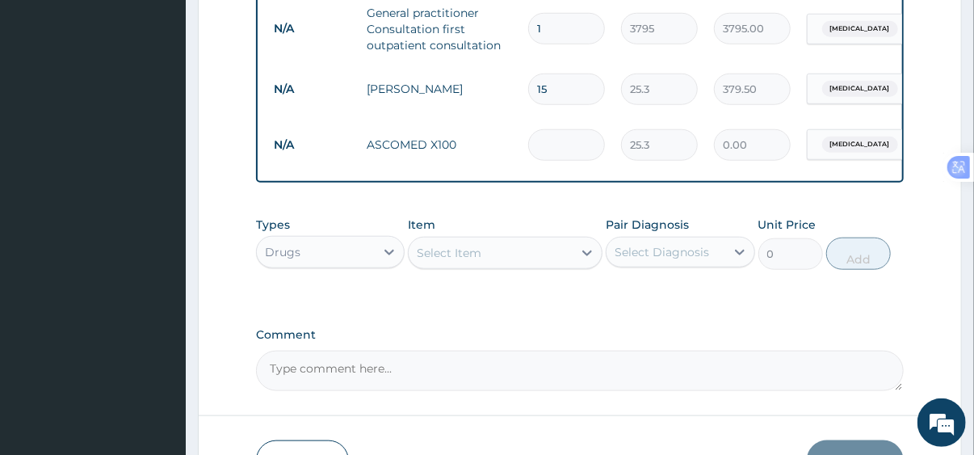
type input "50.60"
type input "21"
type input "531.30"
type input "21"
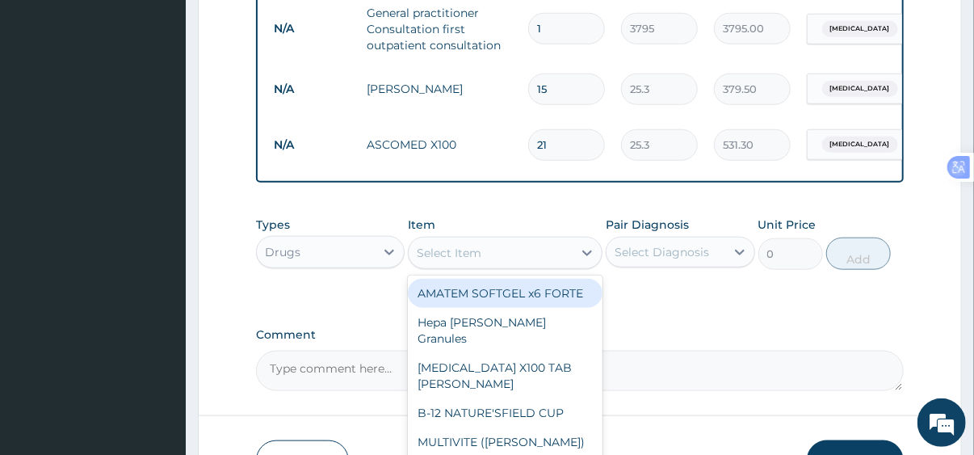
click at [485, 266] on div "Select Item" at bounding box center [491, 253] width 164 height 26
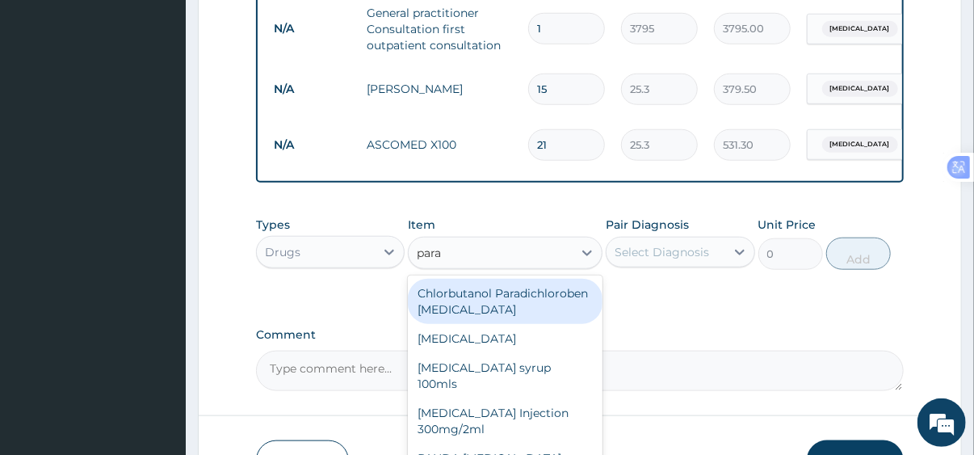
type input "parac"
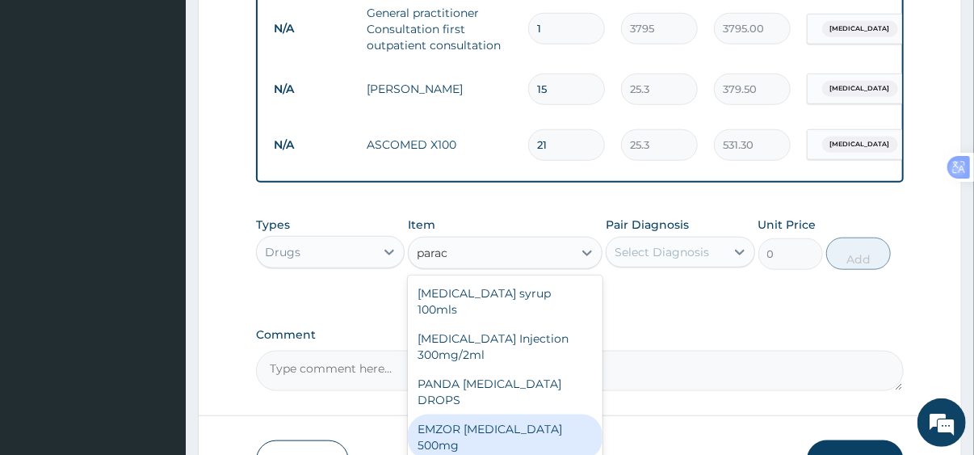
click at [501, 430] on div "EMZOR PARACETAMOL 500mg" at bounding box center [505, 436] width 195 height 45
type input "25.3"
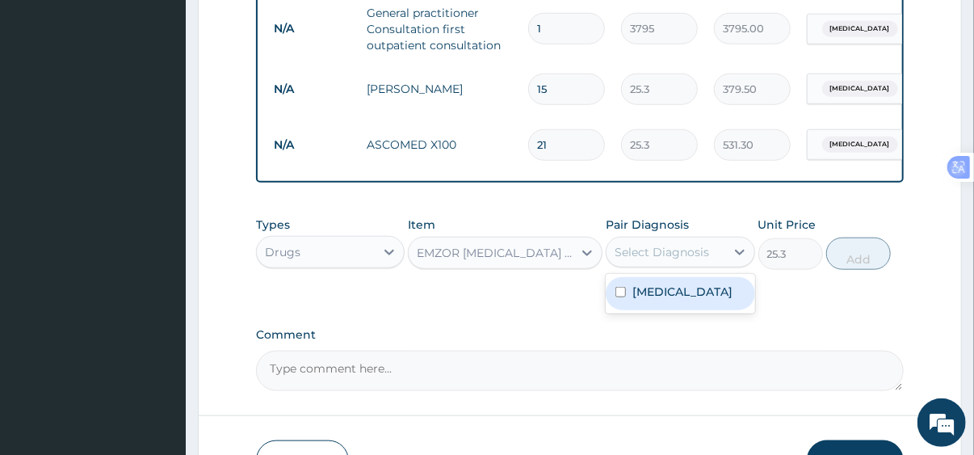
click at [666, 260] on div "Select Diagnosis" at bounding box center [662, 252] width 94 height 16
click at [661, 300] on label "Upper respiratory infection" at bounding box center [682, 291] width 100 height 16
checkbox input "true"
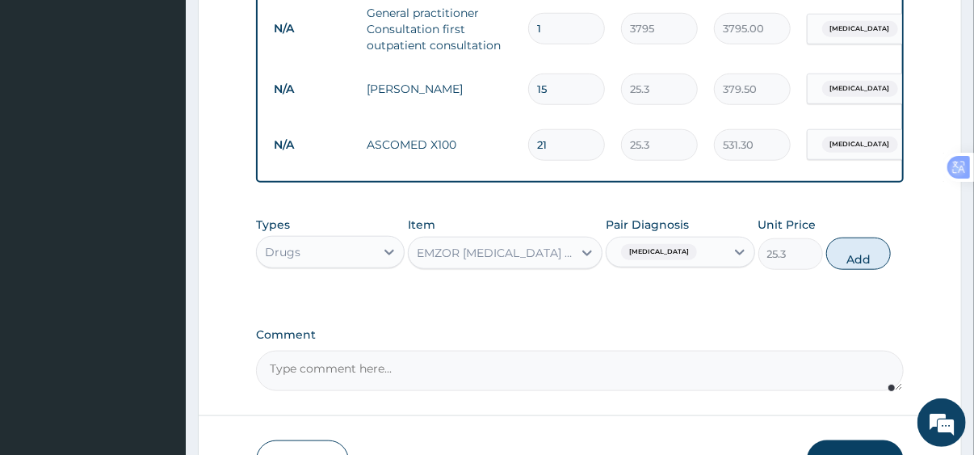
click at [517, 380] on textarea "Comment" at bounding box center [580, 371] width 648 height 40
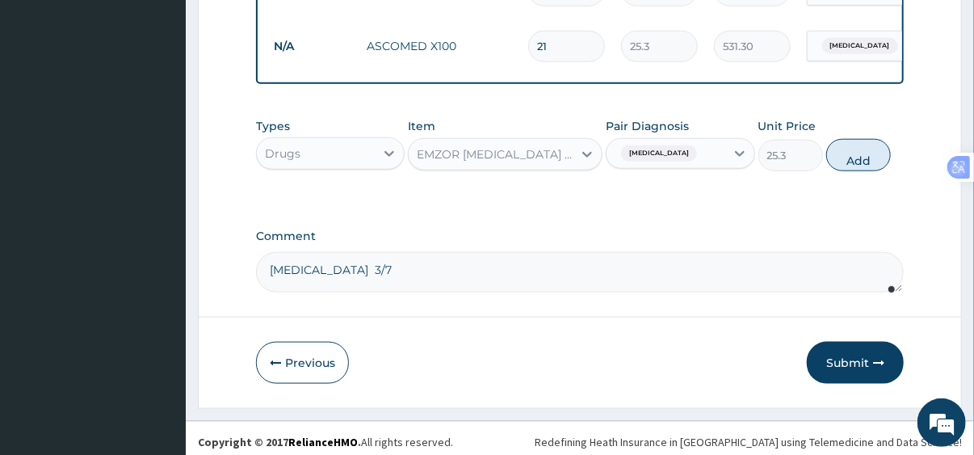
scroll to position [764, 0]
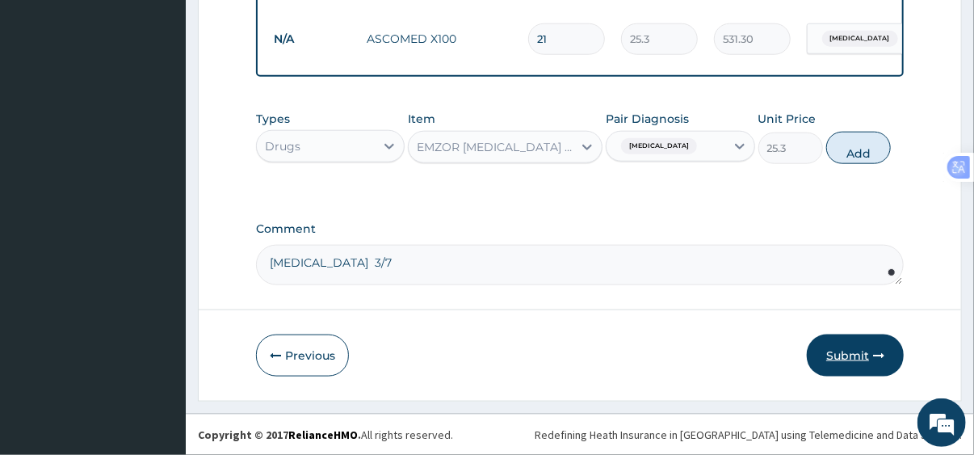
type textarea "catarrh 3/7"
click at [854, 353] on button "Submit" at bounding box center [855, 355] width 97 height 42
click at [856, 150] on button "Add" at bounding box center [858, 148] width 65 height 32
type input "0"
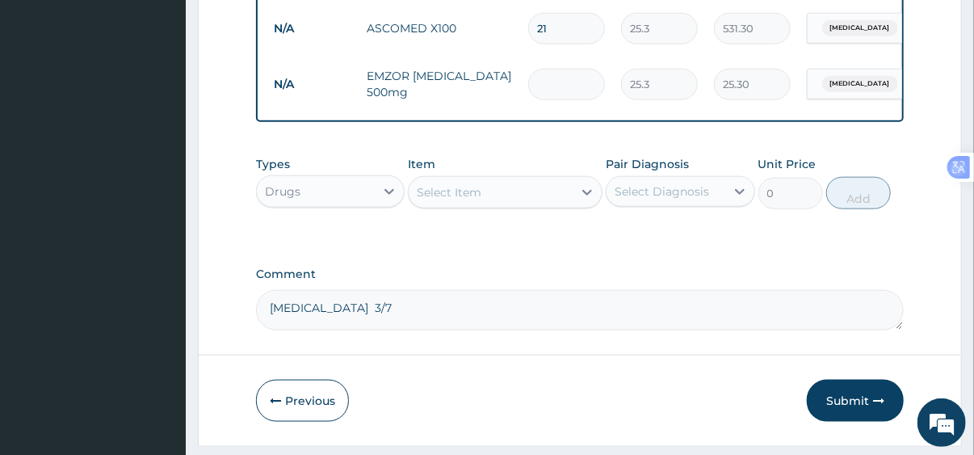
type input "0.00"
type input "2"
type input "50.60"
type input "21"
type input "531.30"
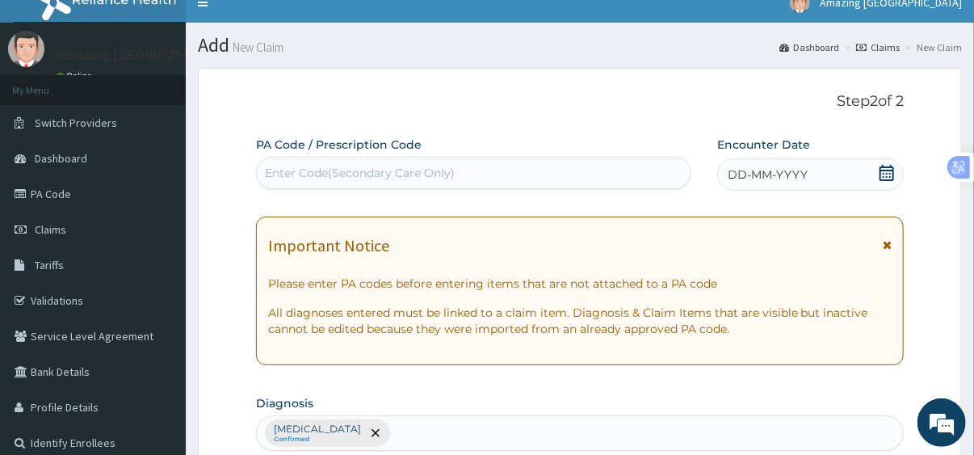
scroll to position [0, 0]
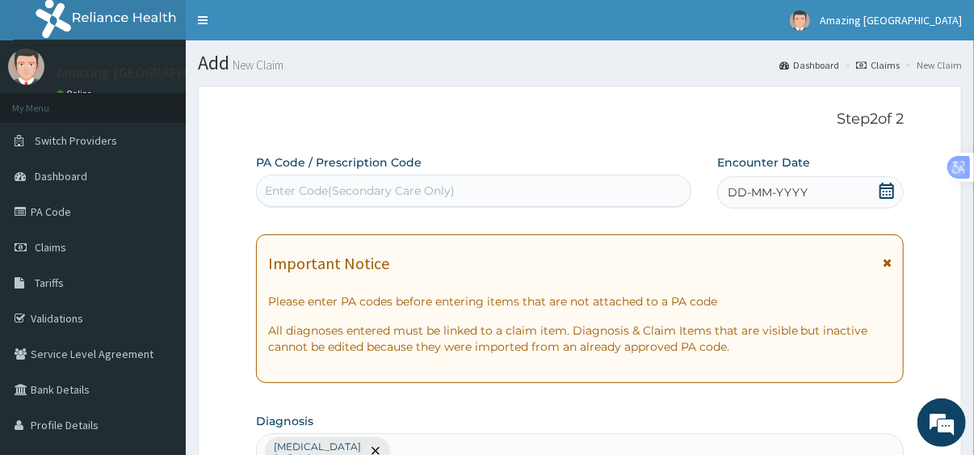
type input "21"
click at [829, 198] on div "DD-MM-YYYY" at bounding box center [810, 192] width 187 height 32
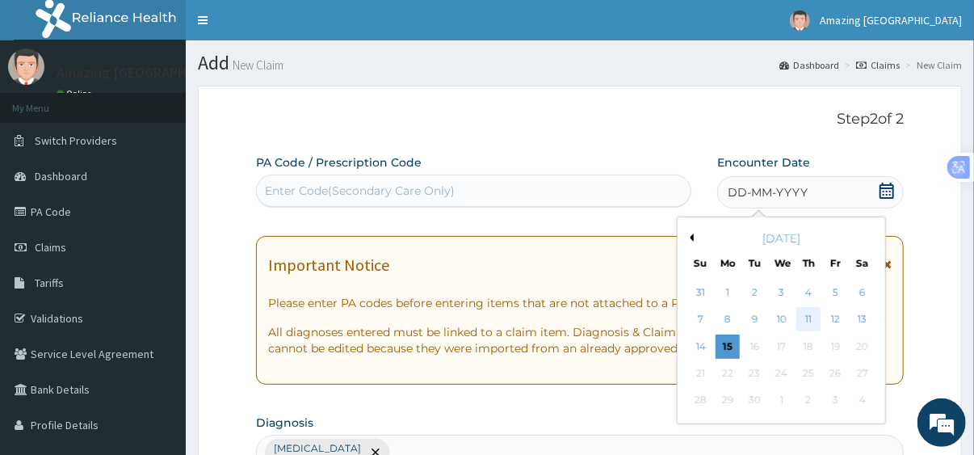
click at [807, 320] on div "11" at bounding box center [808, 320] width 24 height 24
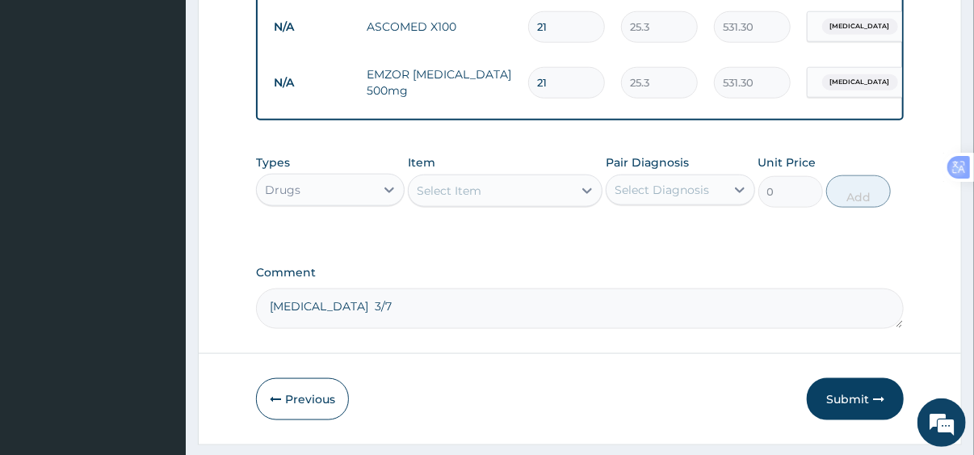
scroll to position [820, 0]
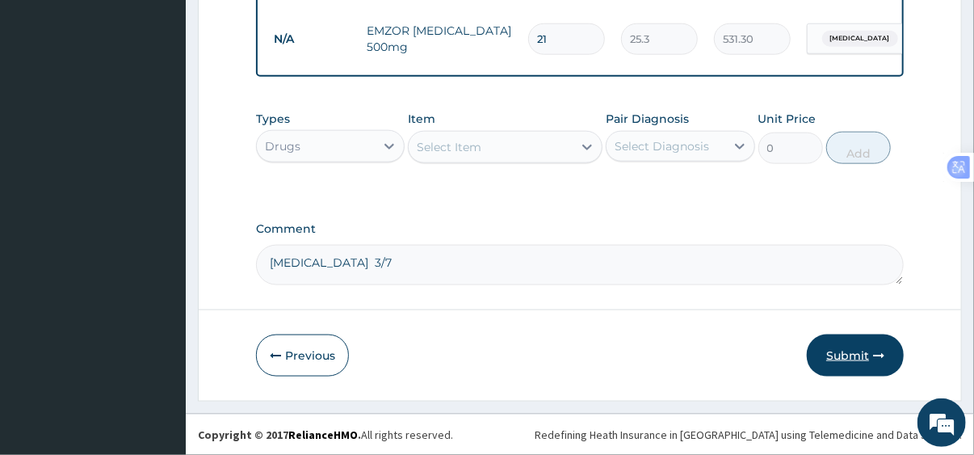
click at [851, 351] on button "Submit" at bounding box center [855, 355] width 97 height 42
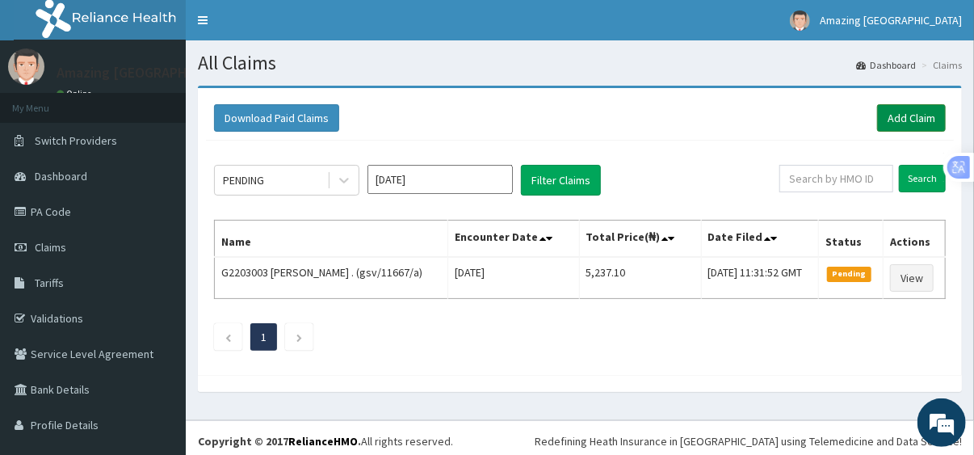
click at [904, 121] on link "Add Claim" at bounding box center [911, 117] width 69 height 27
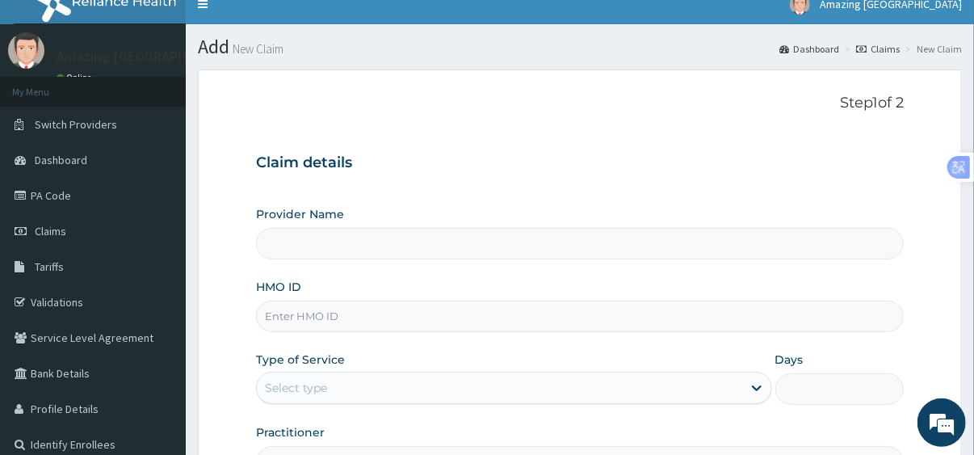
type input "Amazing [GEOGRAPHIC_DATA]"
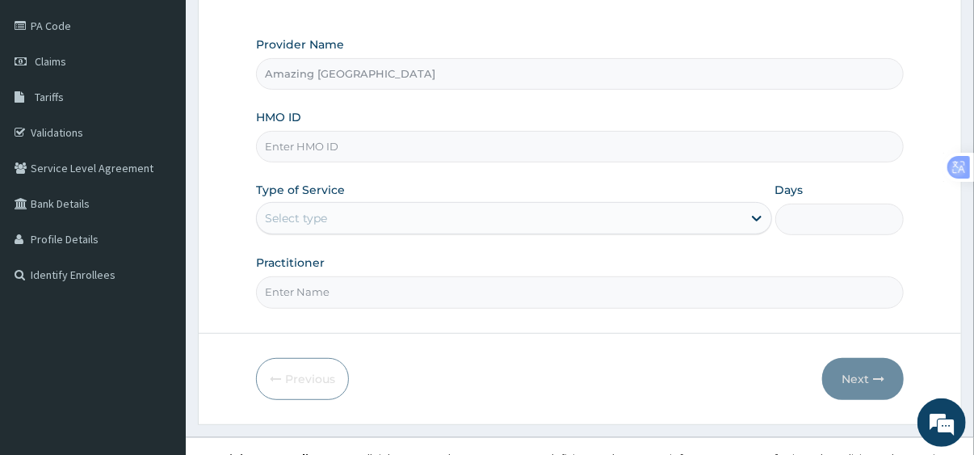
click at [526, 136] on input "HMO ID" at bounding box center [580, 146] width 648 height 31
type input "ait/10489/a"
click at [494, 174] on div "Provider Name Amazing Grace Medical Centre HMO ID ait/10489/a Type of Service S…" at bounding box center [580, 171] width 648 height 271
click at [552, 220] on div "Select type" at bounding box center [499, 218] width 485 height 26
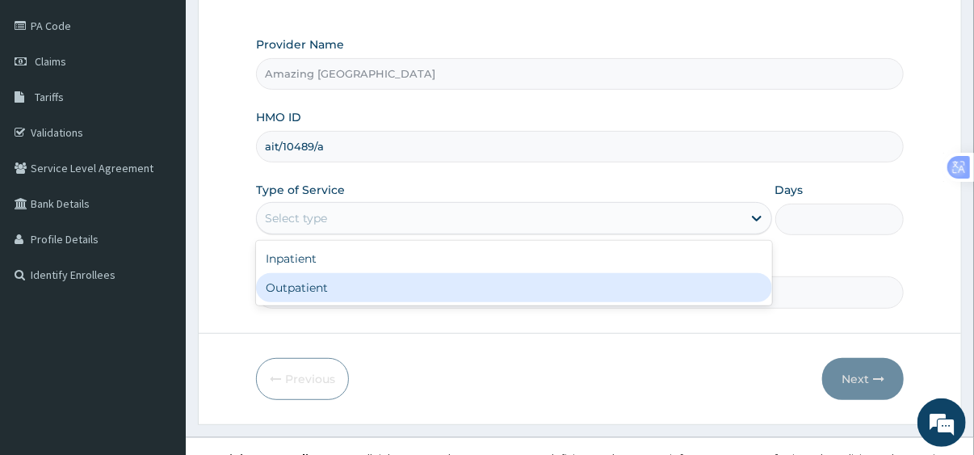
click at [534, 287] on div "Outpatient" at bounding box center [514, 287] width 516 height 29
type input "1"
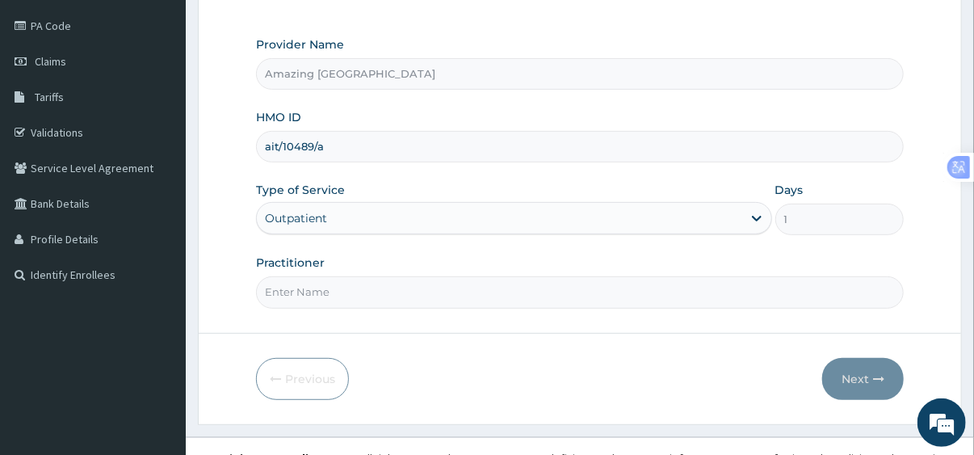
click at [512, 292] on input "Practitioner" at bounding box center [580, 291] width 648 height 31
type input "ROCK"
click at [871, 375] on button "Next" at bounding box center [863, 379] width 82 height 42
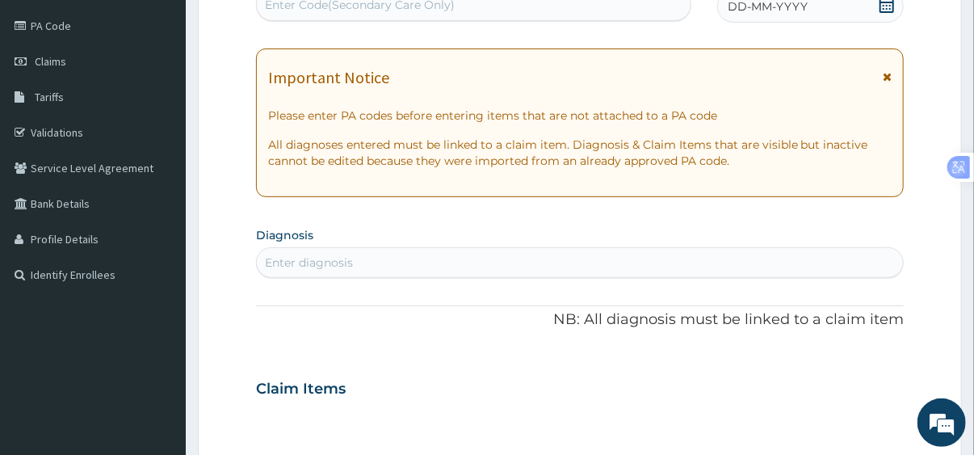
click at [765, 6] on span "DD-MM-YYYY" at bounding box center [768, 6] width 80 height 16
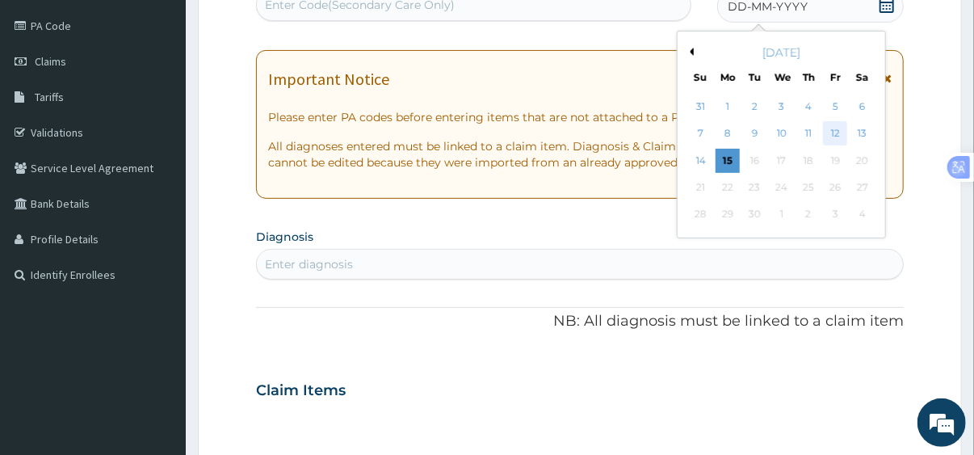
click at [836, 132] on div "12" at bounding box center [835, 134] width 24 height 24
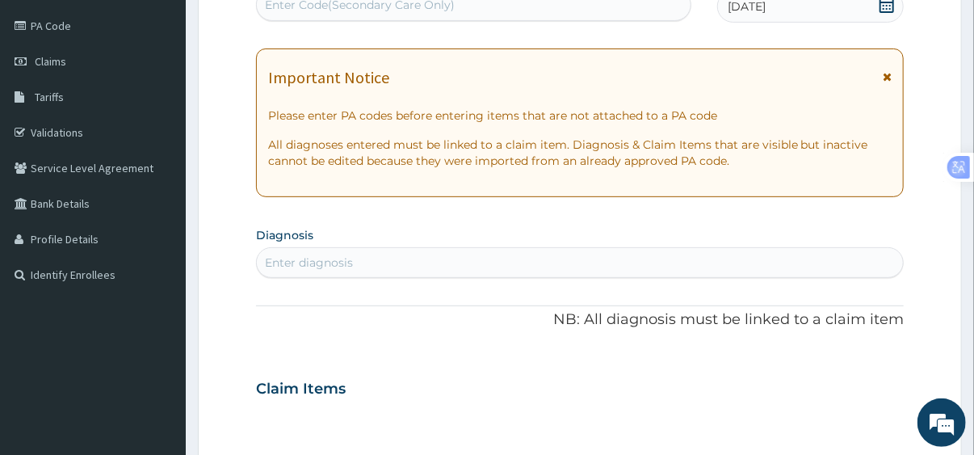
click at [364, 259] on div "Enter diagnosis" at bounding box center [580, 263] width 646 height 26
type input "[MEDICAL_DATA]"
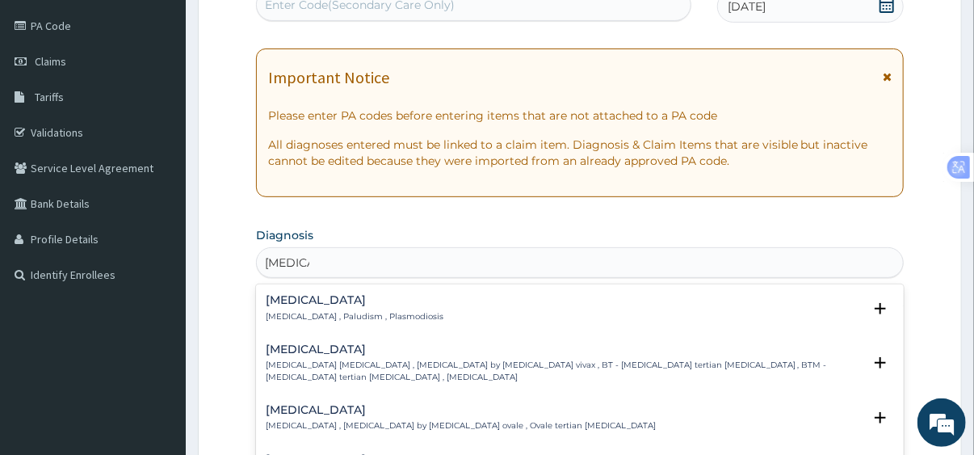
click at [323, 313] on p "[MEDICAL_DATA] , Paludism , Plasmodiosis" at bounding box center [355, 316] width 178 height 11
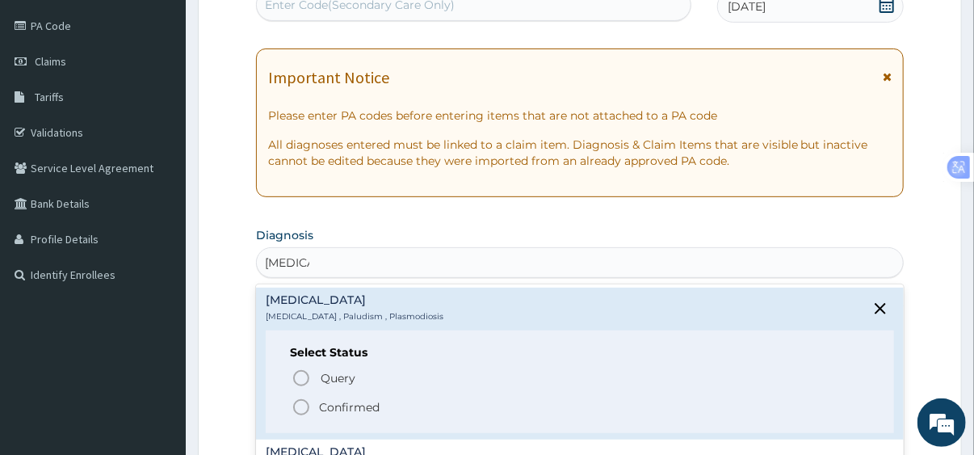
click at [299, 405] on icon "status option filled" at bounding box center [301, 406] width 19 height 19
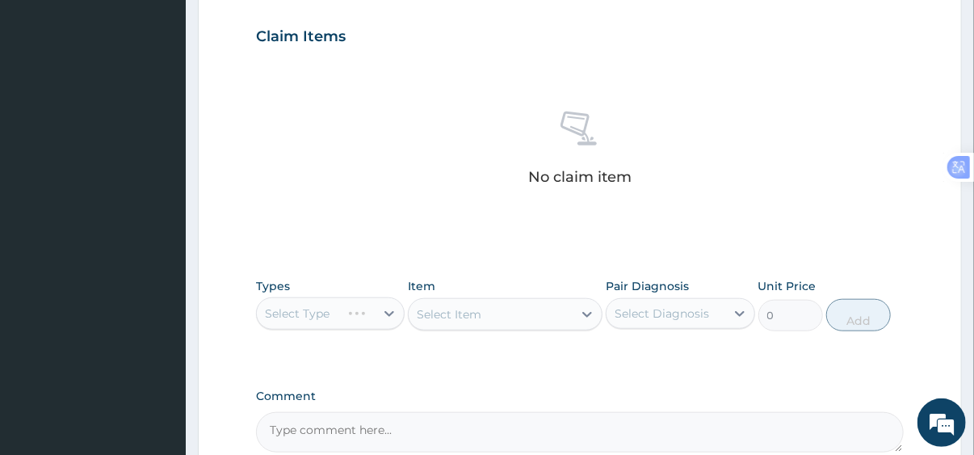
scroll to position [549, 0]
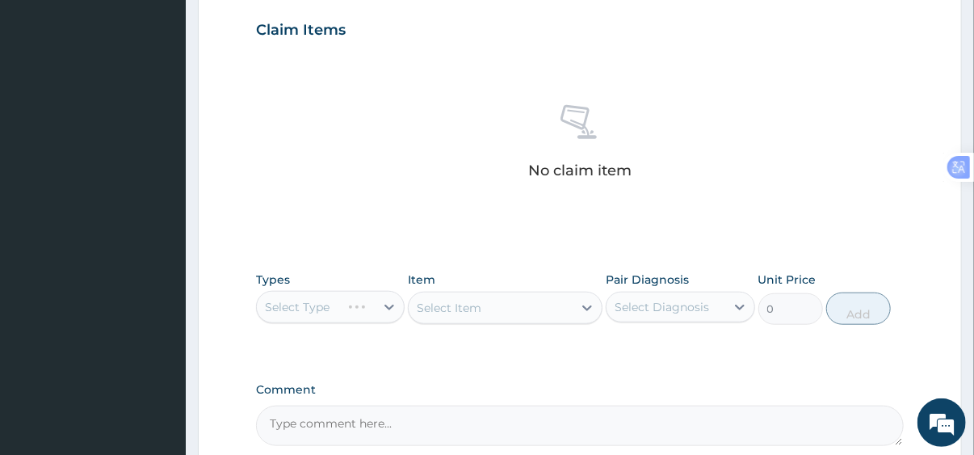
click at [319, 307] on div "Select Type" at bounding box center [330, 307] width 149 height 32
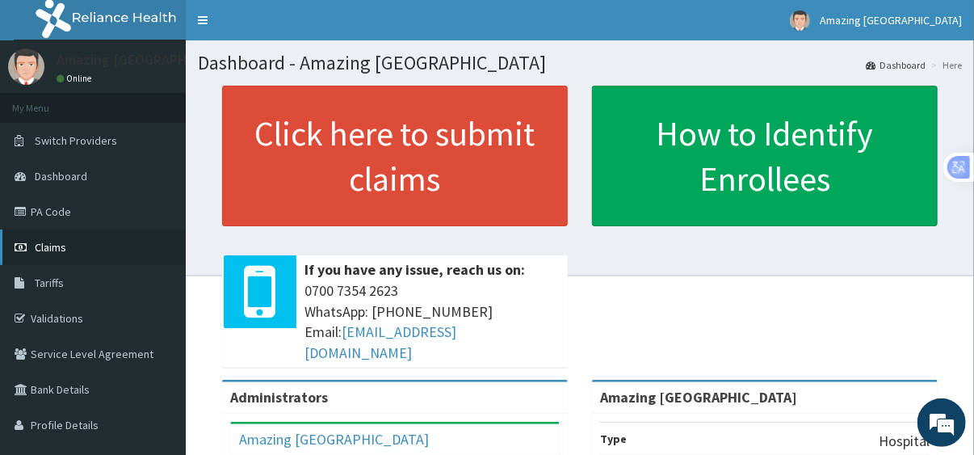
click at [55, 250] on span "Claims" at bounding box center [50, 247] width 31 height 15
